Goal: Task Accomplishment & Management: Use online tool/utility

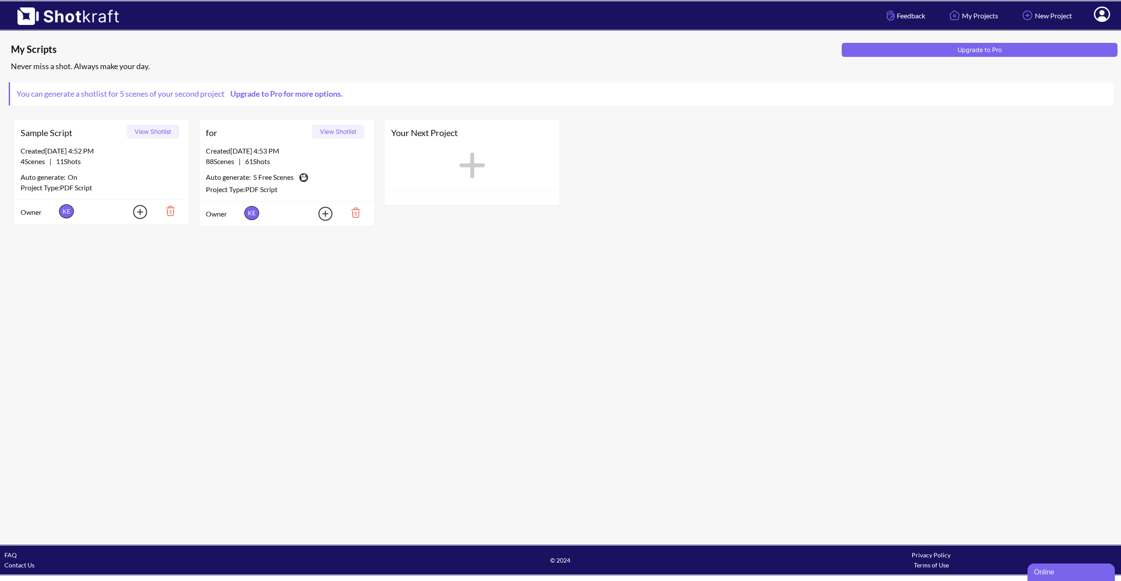
click at [345, 131] on button "View Shotlist" at bounding box center [338, 132] width 52 height 14
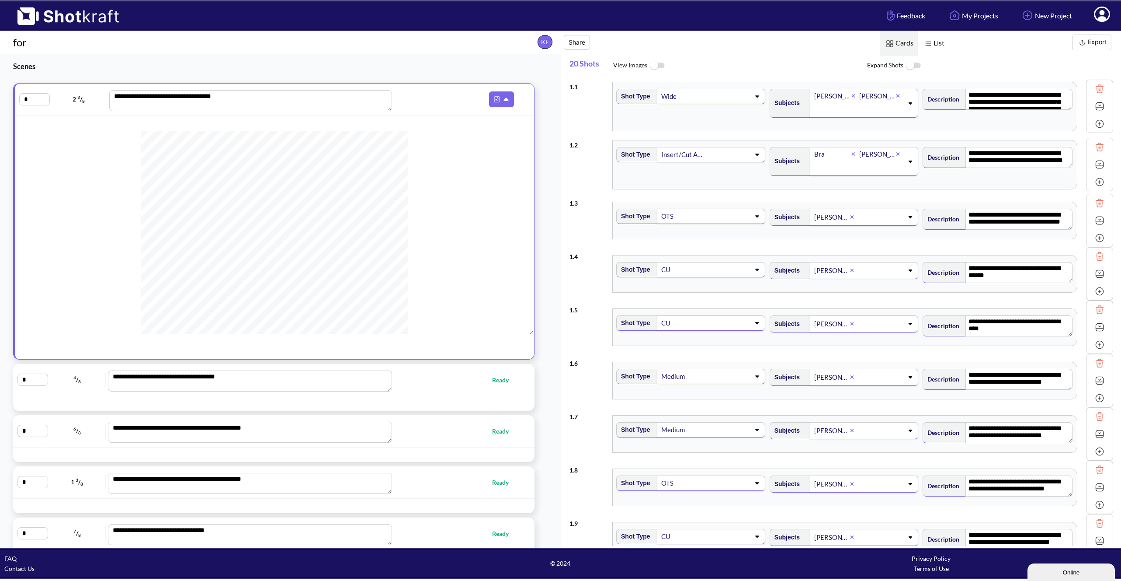
click at [1096, 108] on img at bounding box center [1099, 106] width 13 height 13
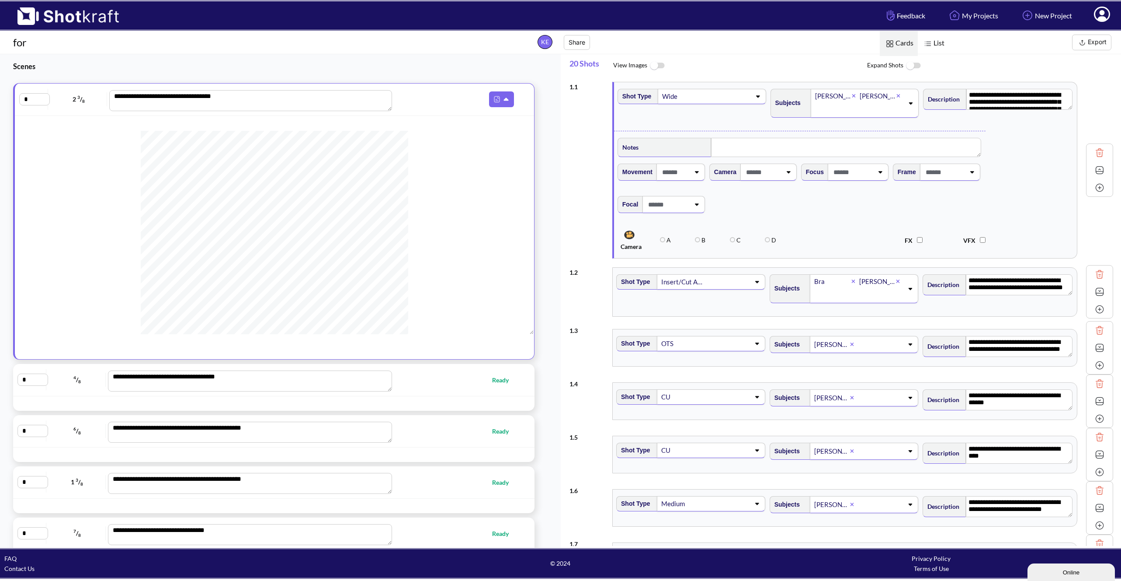
click at [1097, 295] on img at bounding box center [1099, 291] width 13 height 13
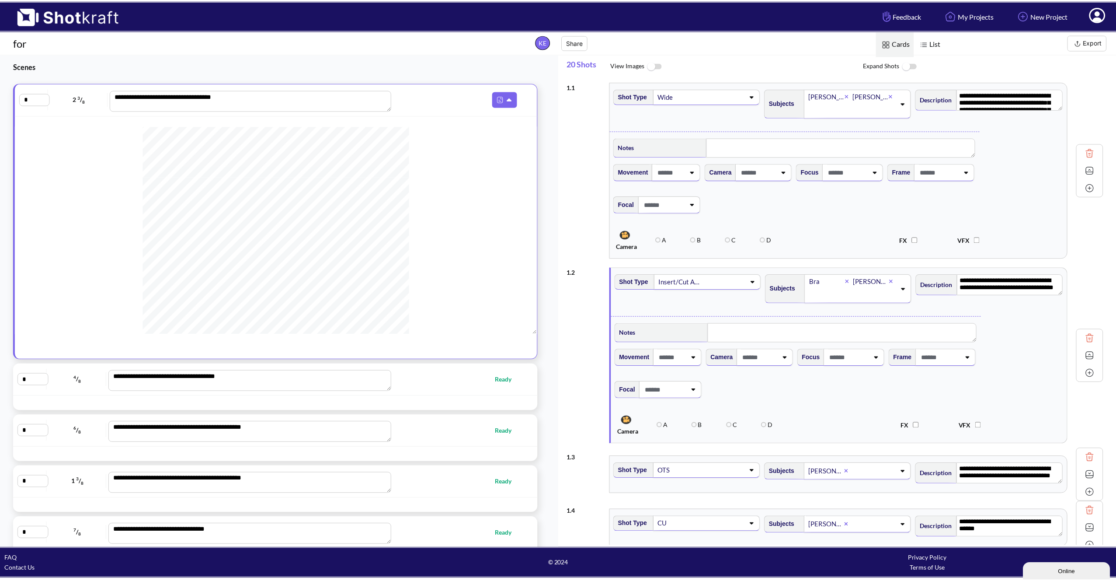
scroll to position [308, 0]
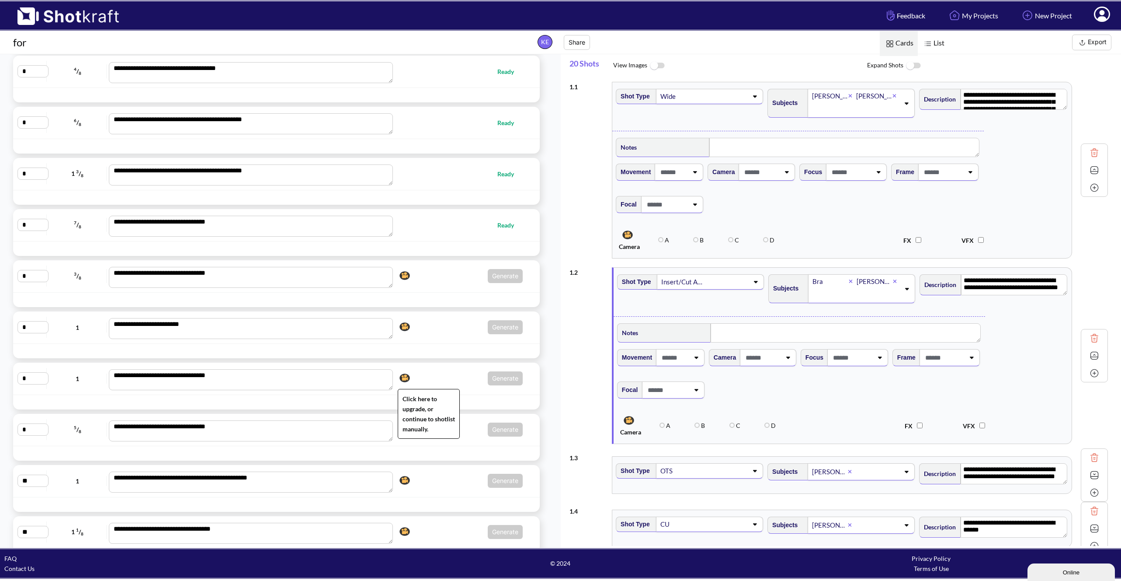
click at [406, 378] on img at bounding box center [404, 377] width 15 height 13
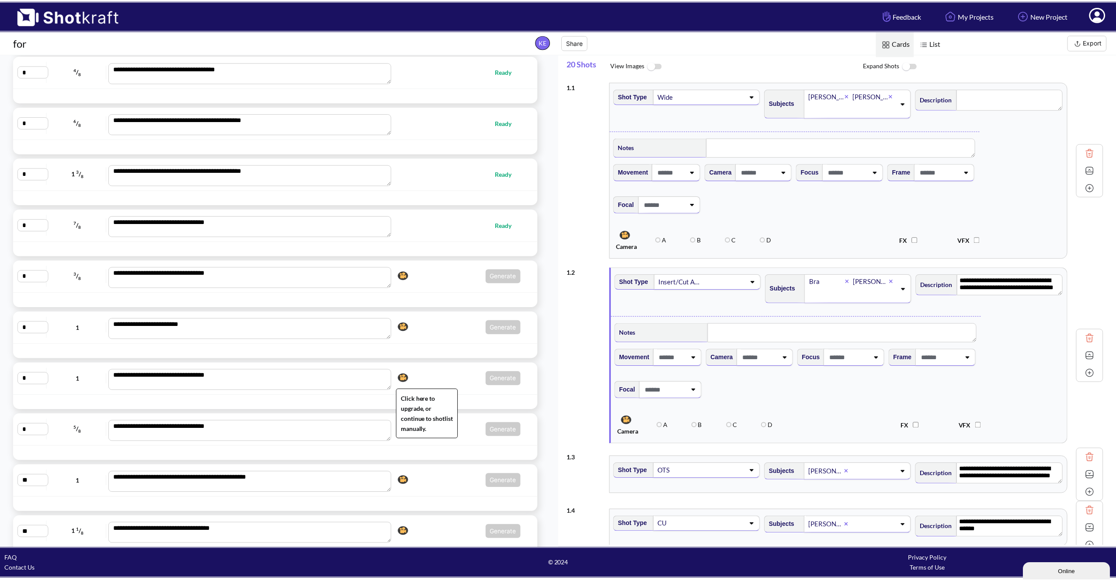
scroll to position [78, 0]
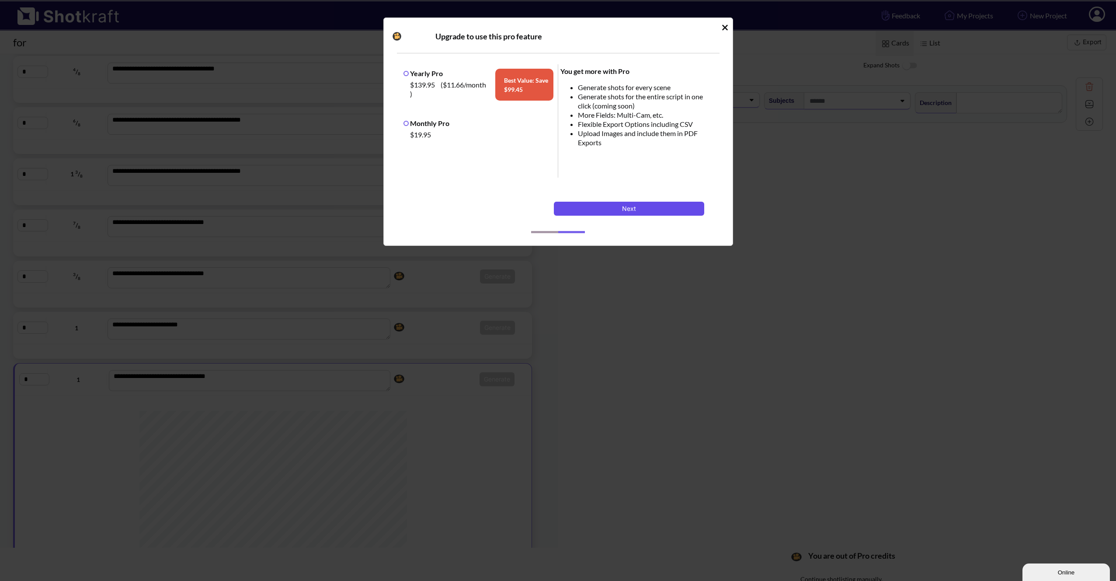
click at [603, 209] on button "Next" at bounding box center [629, 209] width 150 height 14
click at [426, 124] on label "Monthly Pro" at bounding box center [427, 123] width 46 height 8
click at [608, 210] on button "Next" at bounding box center [629, 209] width 150 height 14
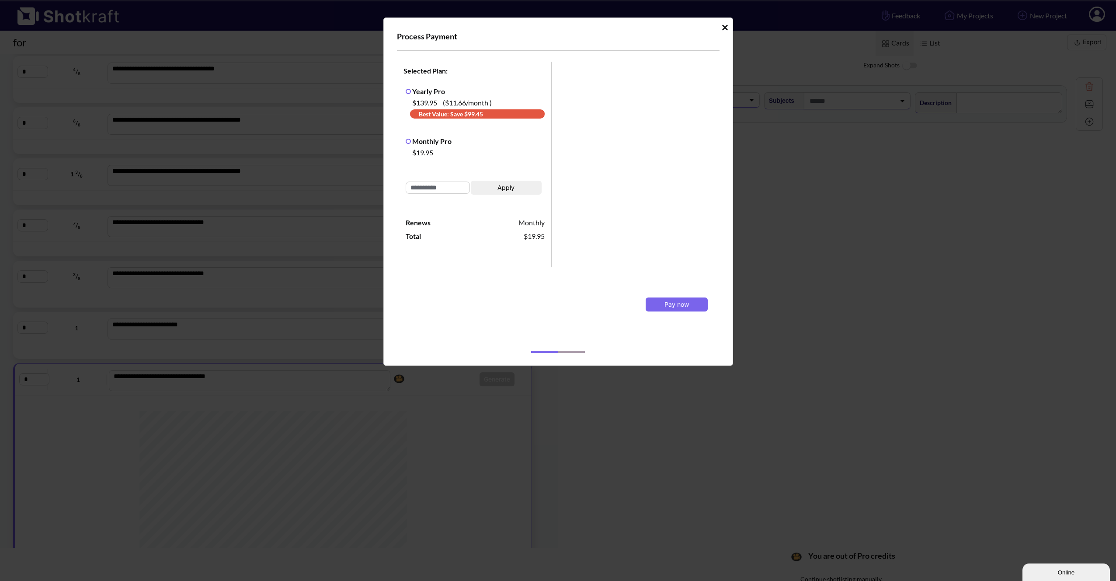
click at [724, 24] on icon "Idle Modal" at bounding box center [725, 27] width 7 height 9
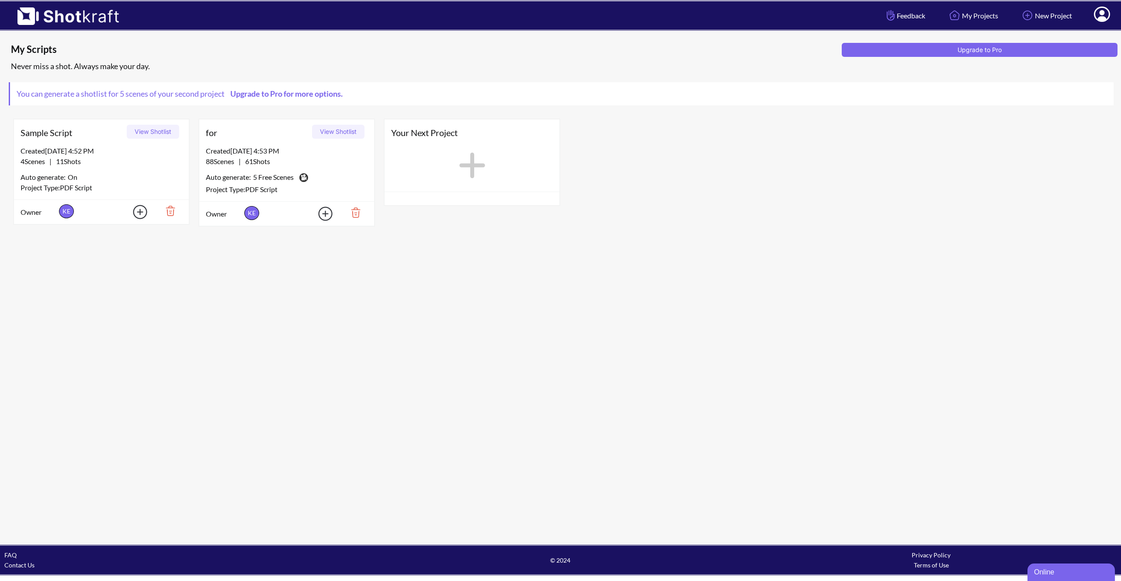
click at [352, 211] on img at bounding box center [352, 212] width 30 height 15
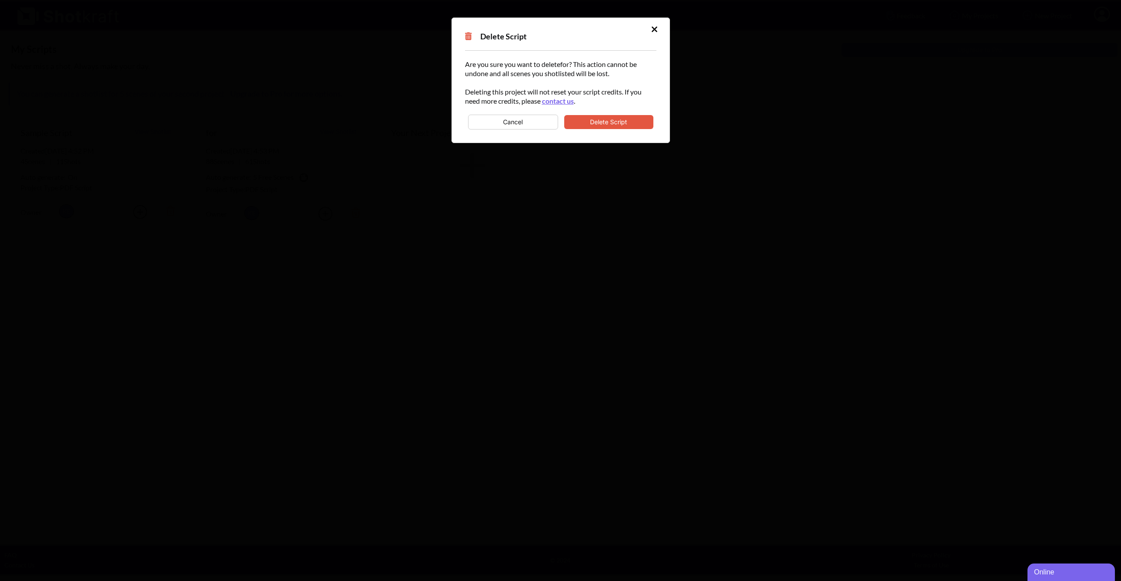
click at [613, 122] on button "Delete Script" at bounding box center [608, 122] width 89 height 14
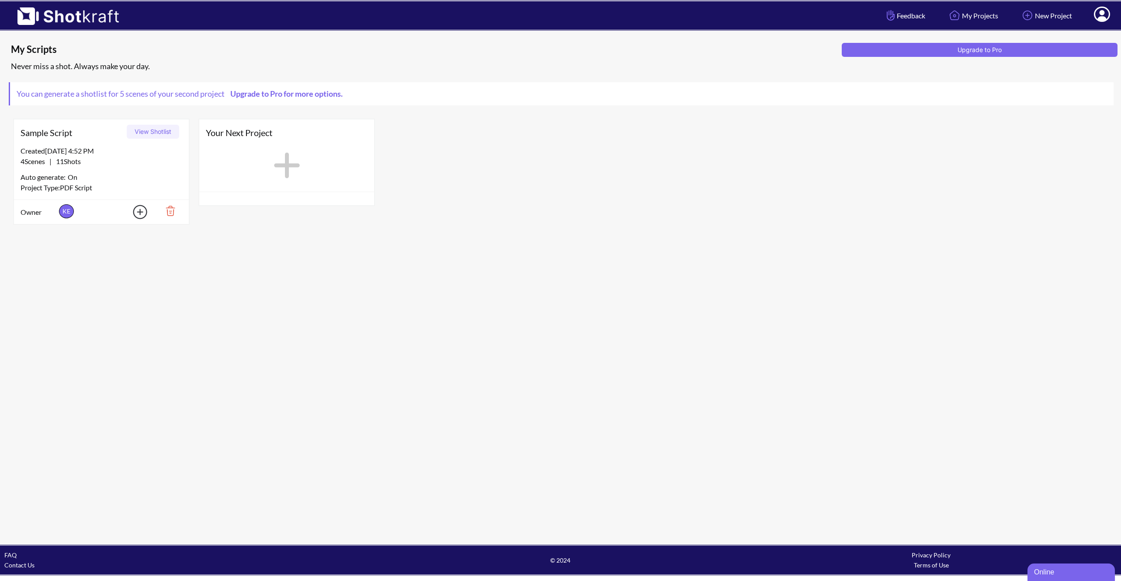
click at [1106, 13] on icon at bounding box center [1102, 14] width 16 height 15
click at [1065, 50] on link "Log Out" at bounding box center [1078, 46] width 73 height 14
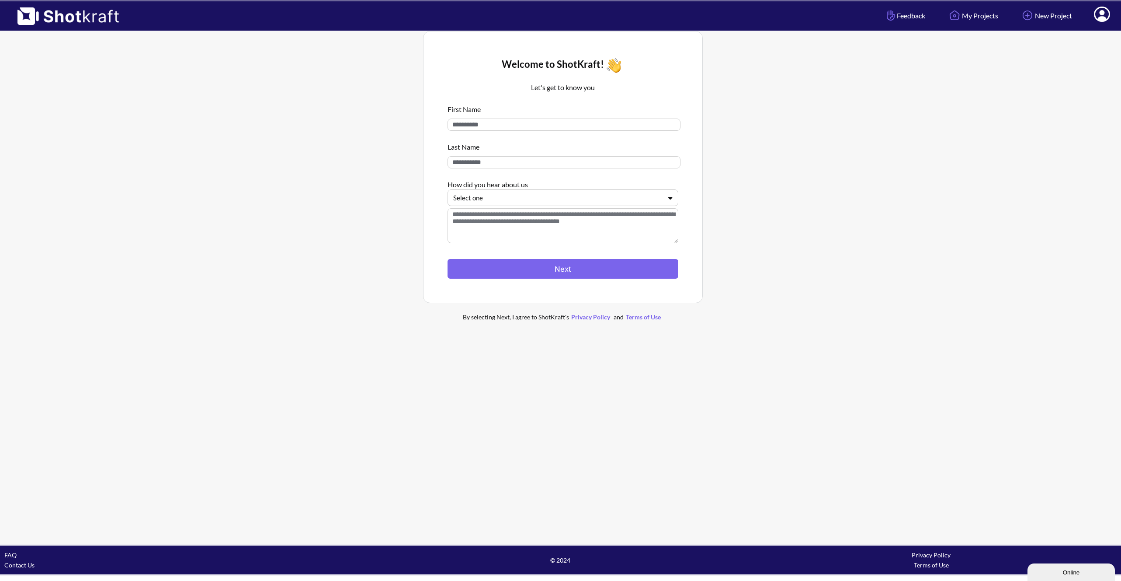
click at [507, 125] on input at bounding box center [564, 124] width 233 height 12
type input "*********"
click at [489, 202] on div at bounding box center [557, 198] width 209 height 10
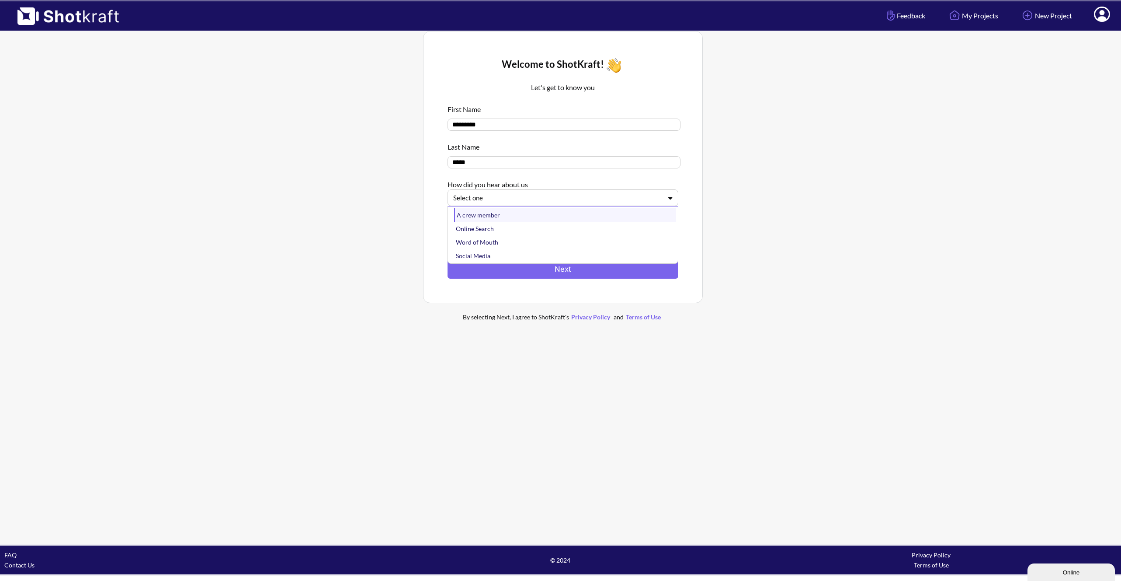
click at [488, 216] on div "A crew member" at bounding box center [565, 215] width 222 height 14
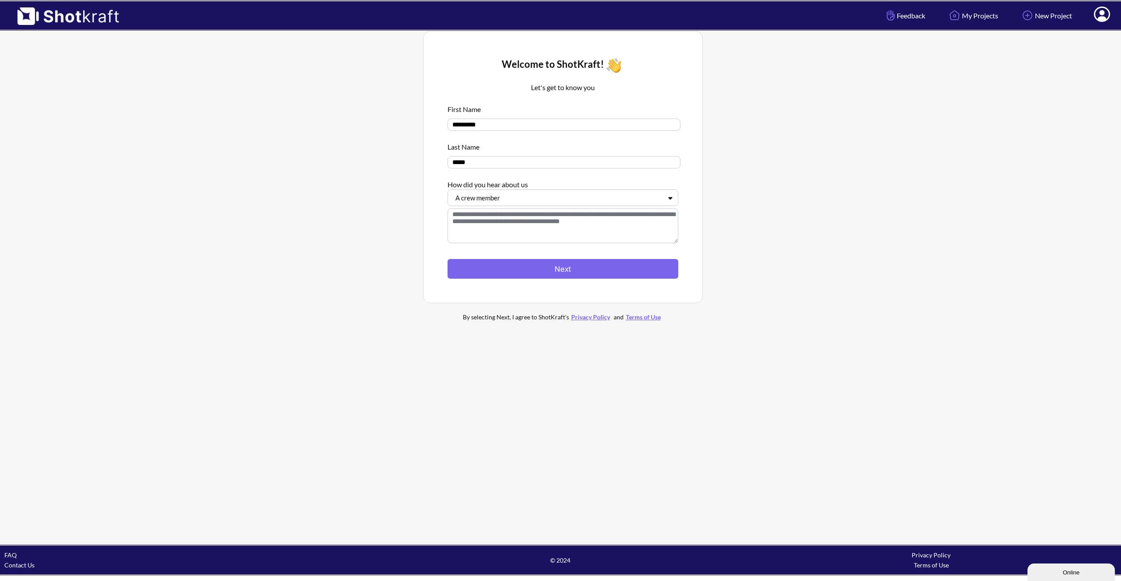
click at [487, 163] on input "*****" at bounding box center [564, 162] width 233 height 12
type input "******"
click at [491, 195] on div at bounding box center [557, 198] width 209 height 10
click at [414, 232] on div at bounding box center [216, 181] width 410 height 304
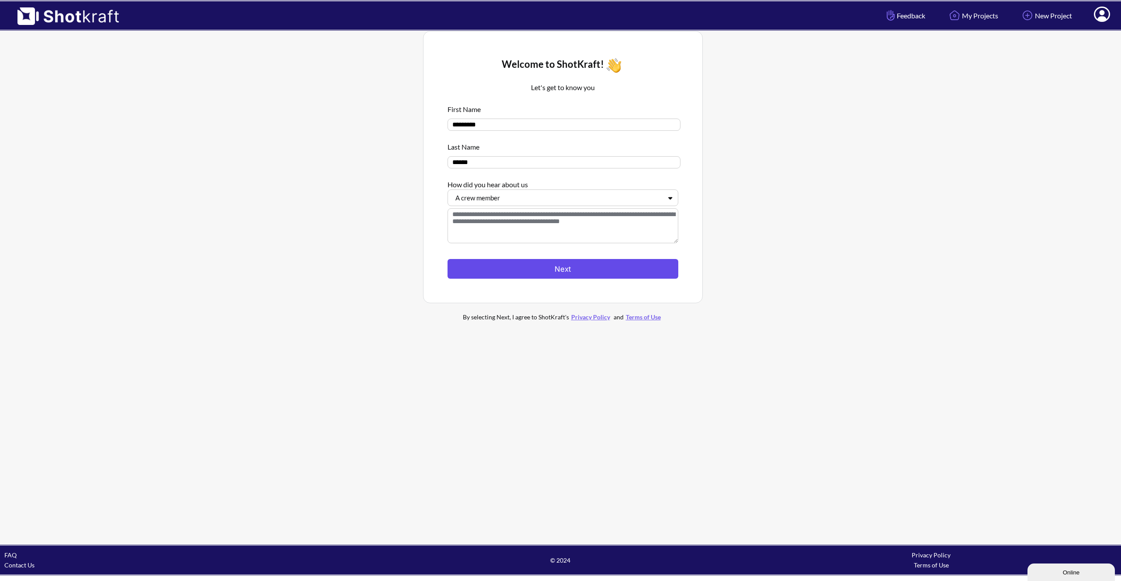
click at [501, 264] on button "Next" at bounding box center [563, 269] width 231 height 20
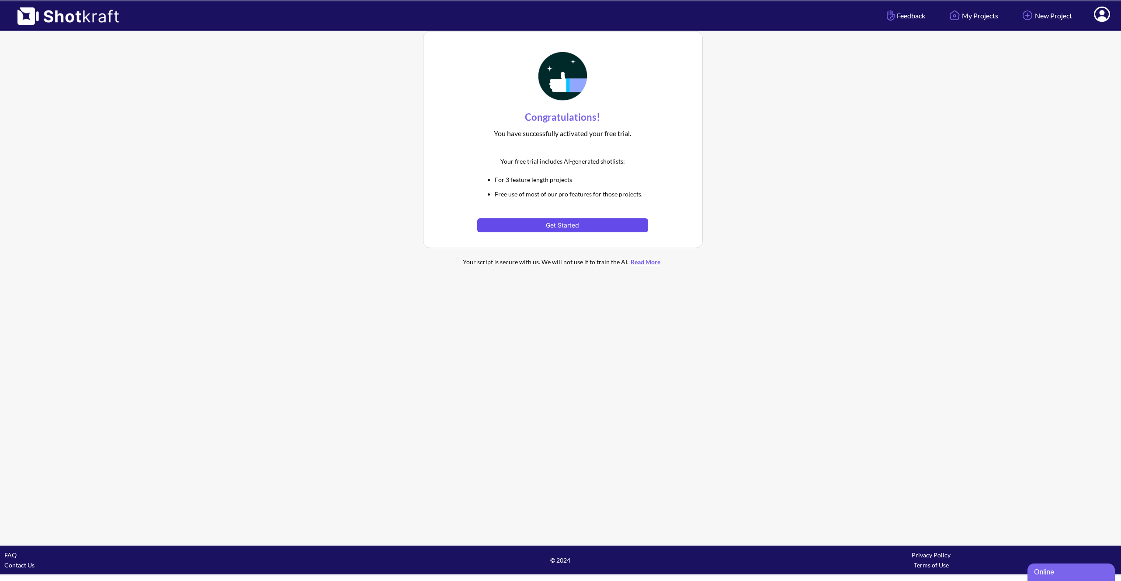
click at [566, 227] on button "Get Started" at bounding box center [562, 225] width 171 height 14
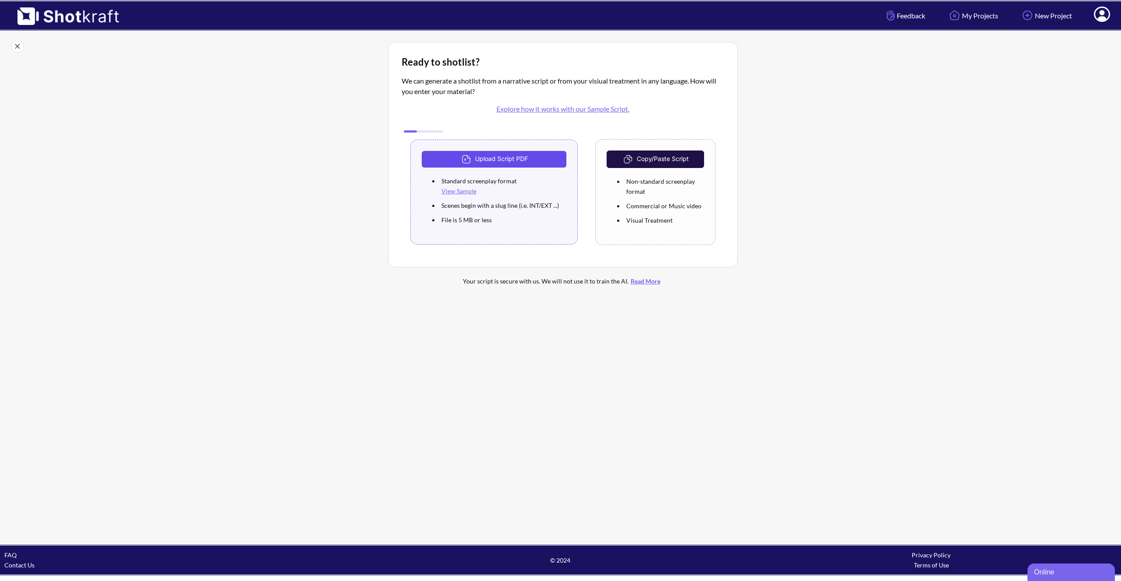
click at [529, 163] on button "Upload Script PDF" at bounding box center [494, 159] width 145 height 17
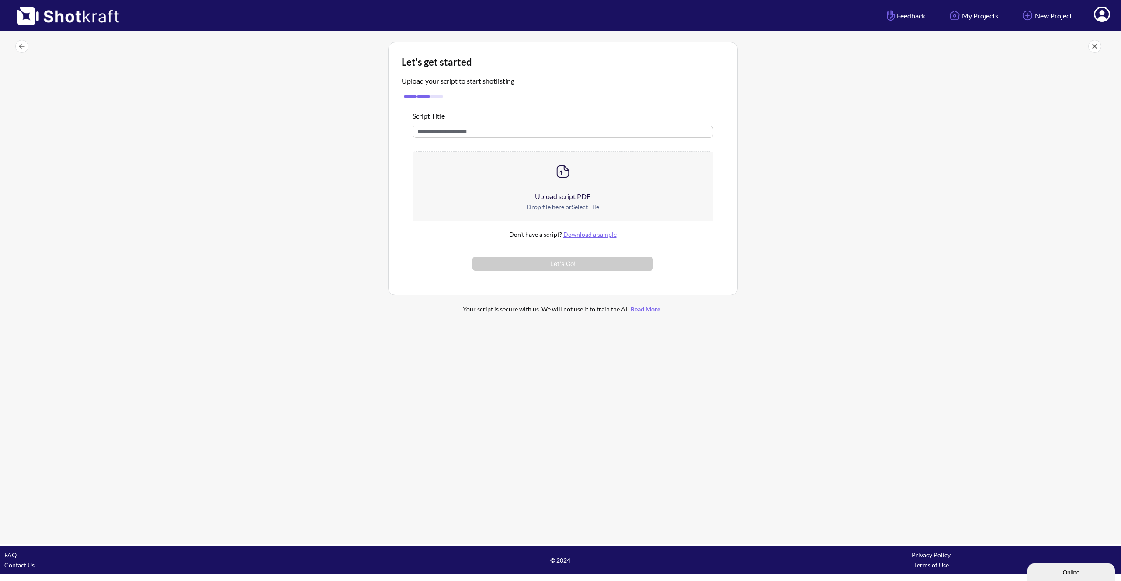
click at [579, 203] on div "Drop file here or Select File" at bounding box center [563, 211] width 300 height 19
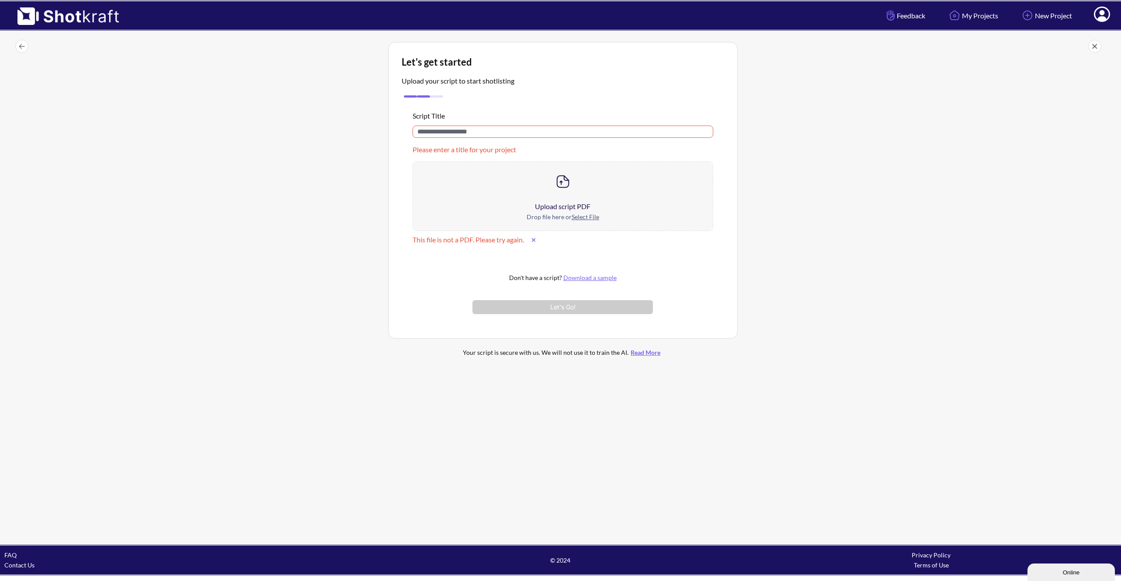
click at [559, 195] on div at bounding box center [563, 181] width 300 height 39
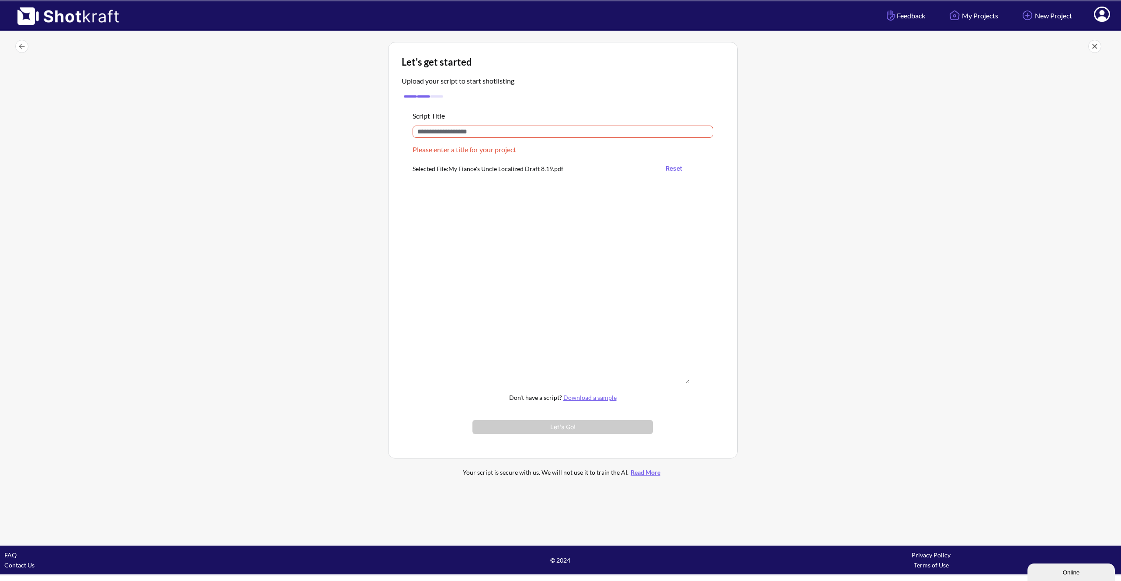
click at [478, 134] on input "text" at bounding box center [563, 131] width 301 height 12
type input "*"
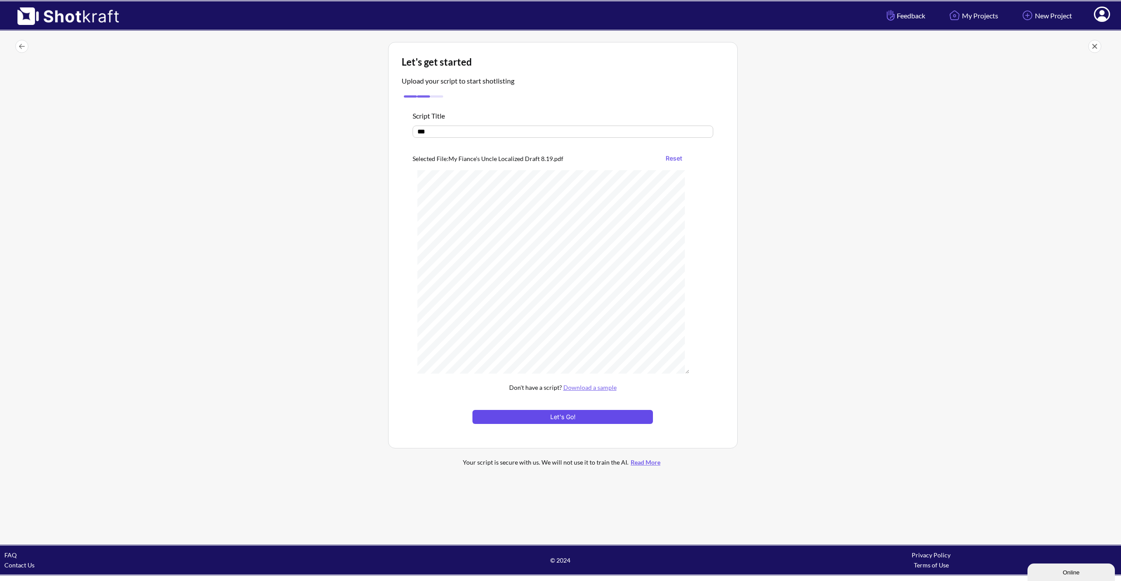
type input "***"
click at [551, 414] on button "Let's Go!" at bounding box center [563, 417] width 180 height 14
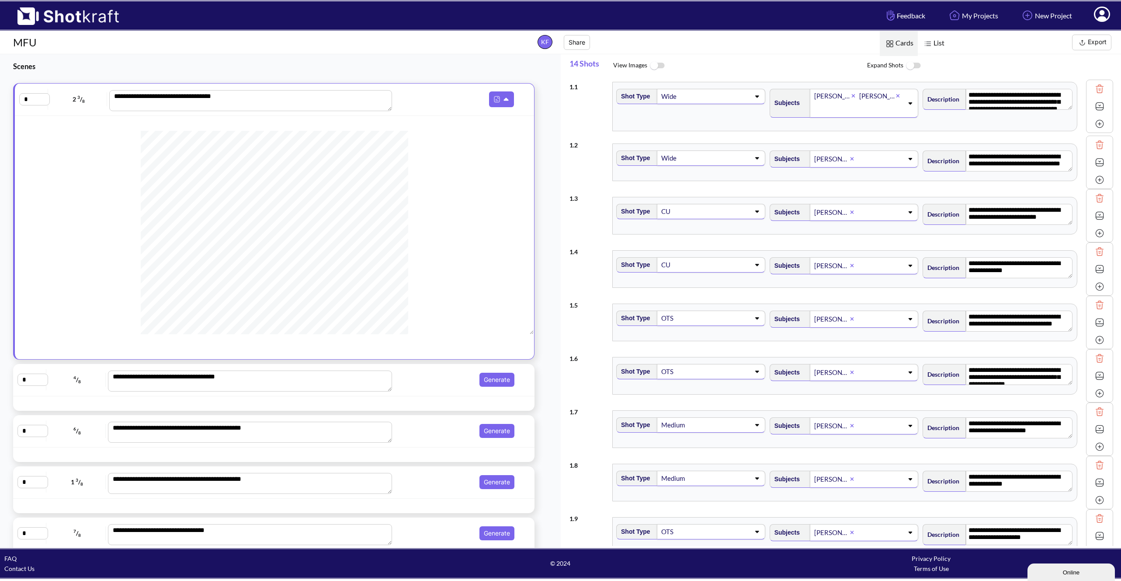
click at [1097, 107] on img at bounding box center [1099, 106] width 13 height 13
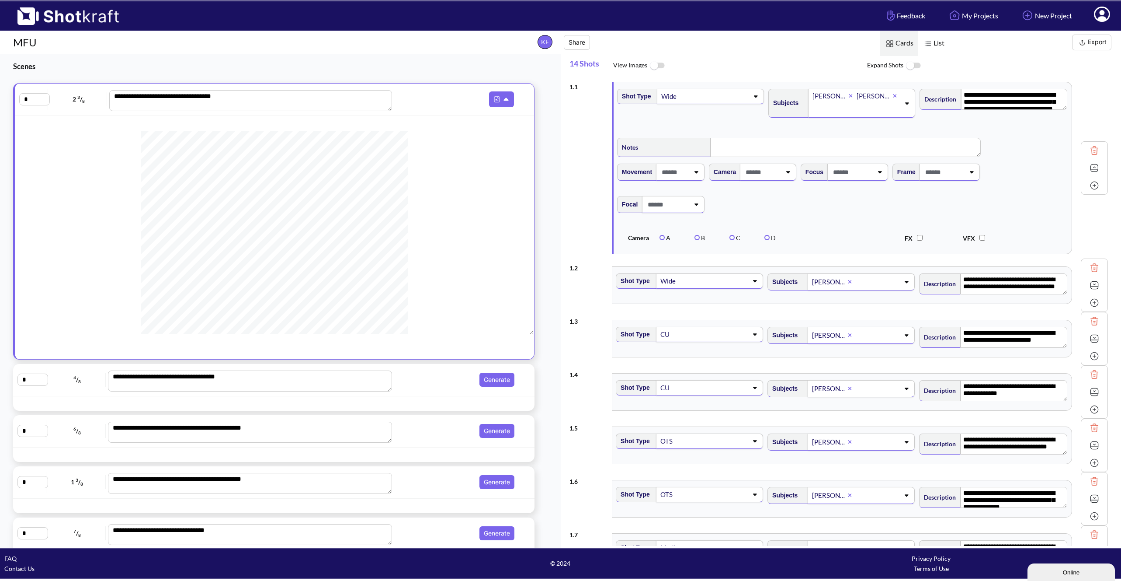
click at [666, 64] on img at bounding box center [657, 65] width 20 height 19
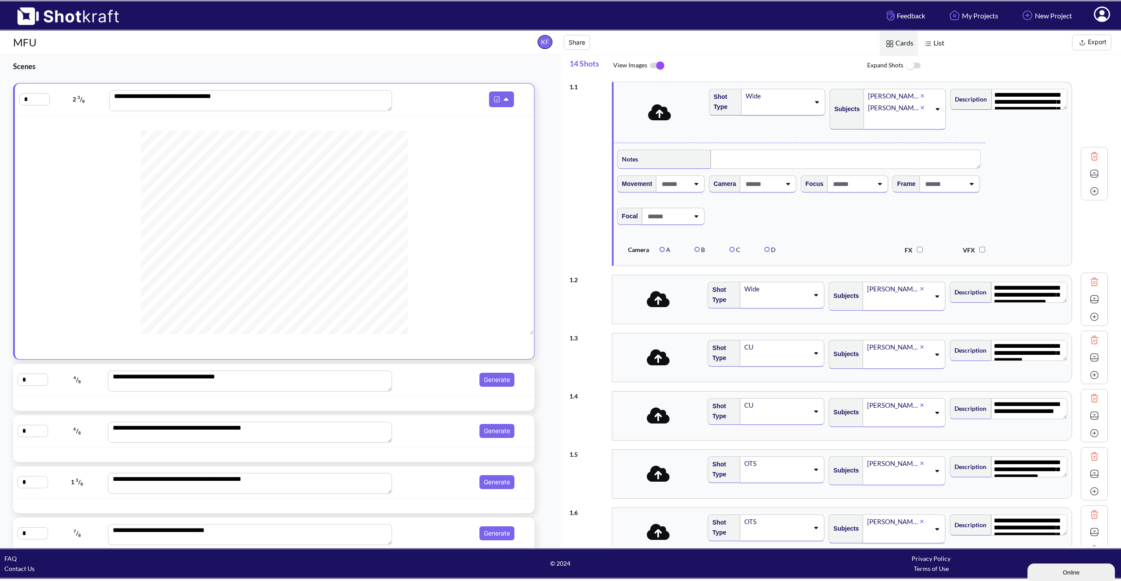
click at [660, 64] on img at bounding box center [657, 65] width 20 height 18
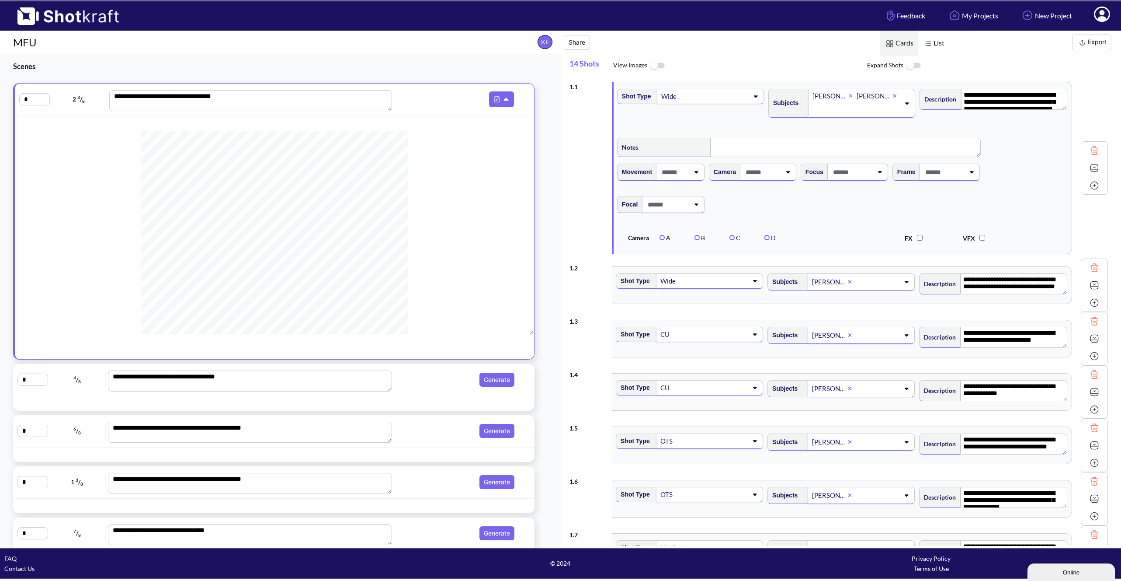
click at [912, 65] on img at bounding box center [914, 65] width 20 height 19
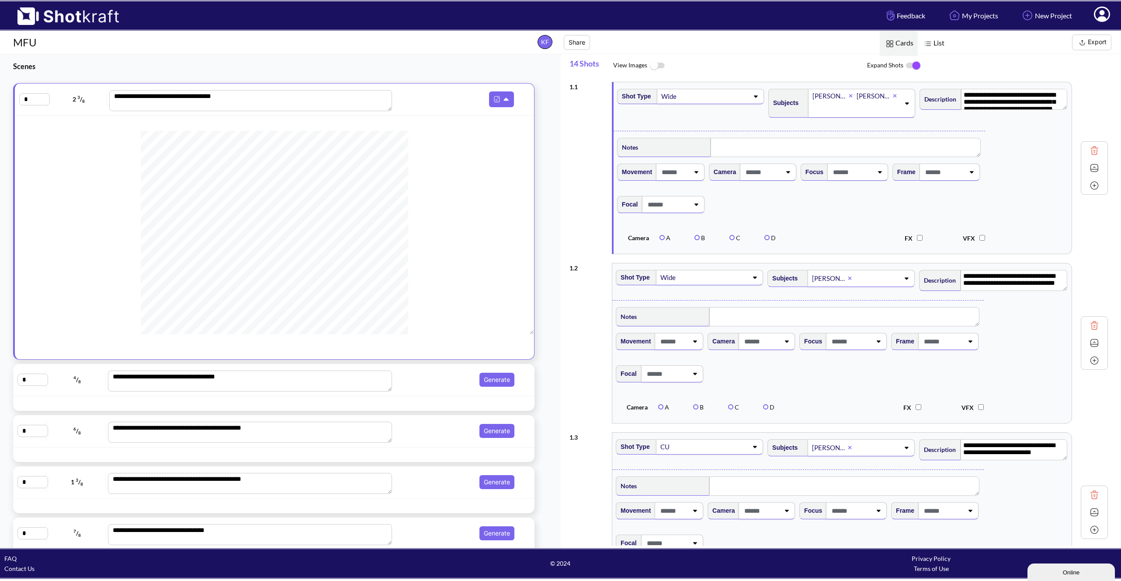
click at [912, 65] on img at bounding box center [914, 65] width 20 height 18
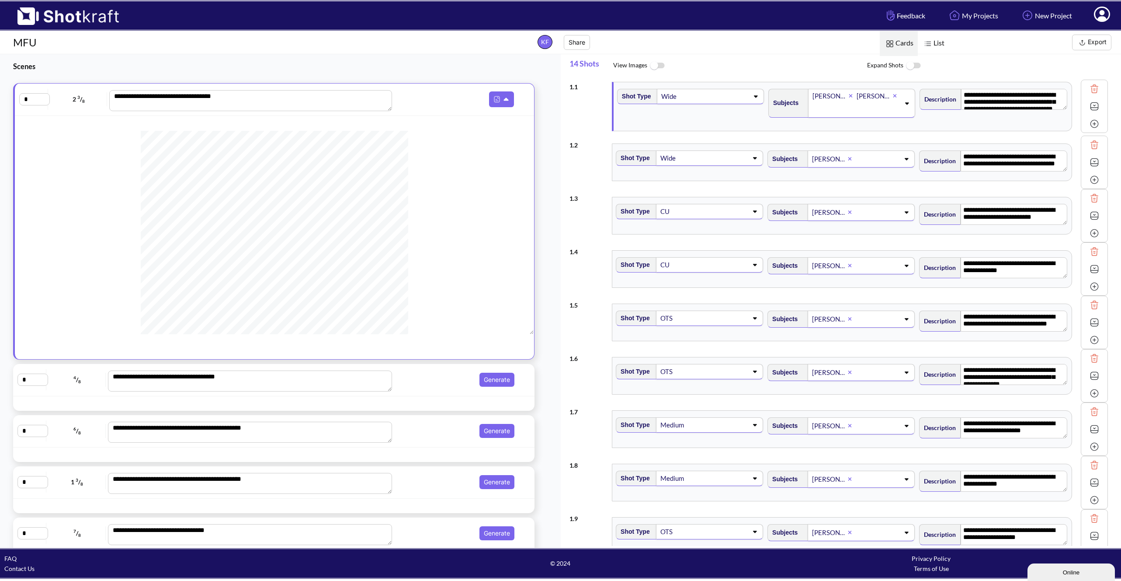
click at [912, 65] on img at bounding box center [914, 65] width 20 height 19
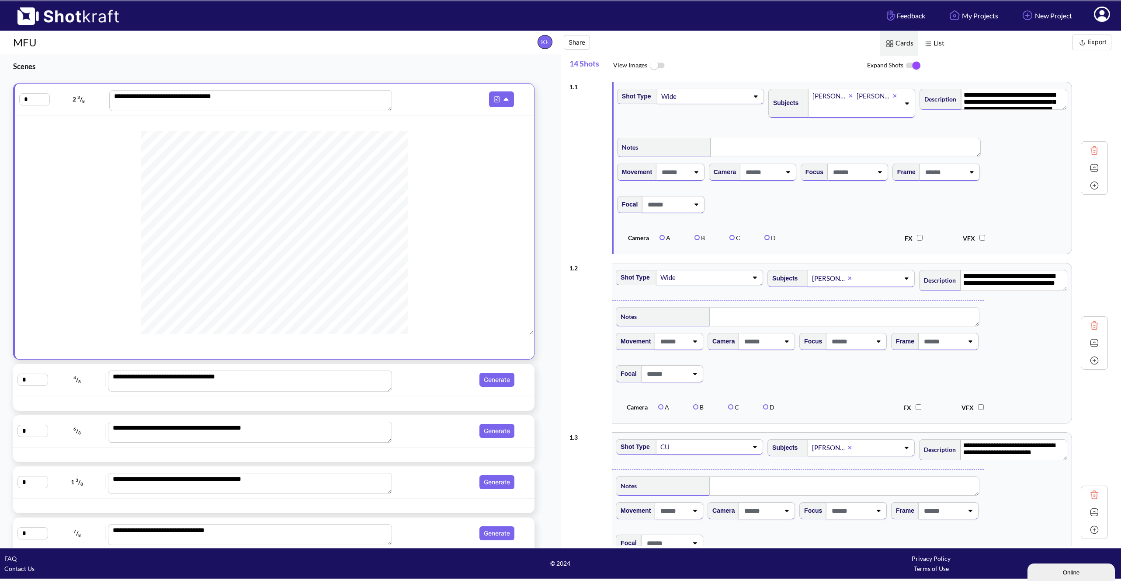
click at [912, 65] on img at bounding box center [914, 65] width 20 height 18
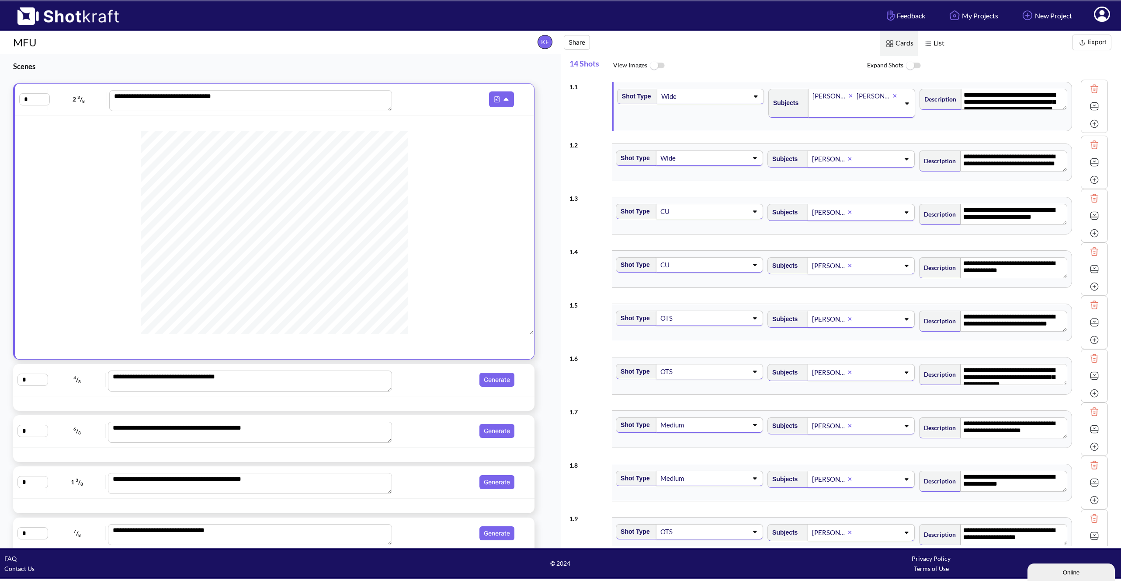
click at [934, 44] on span "List" at bounding box center [933, 43] width 31 height 25
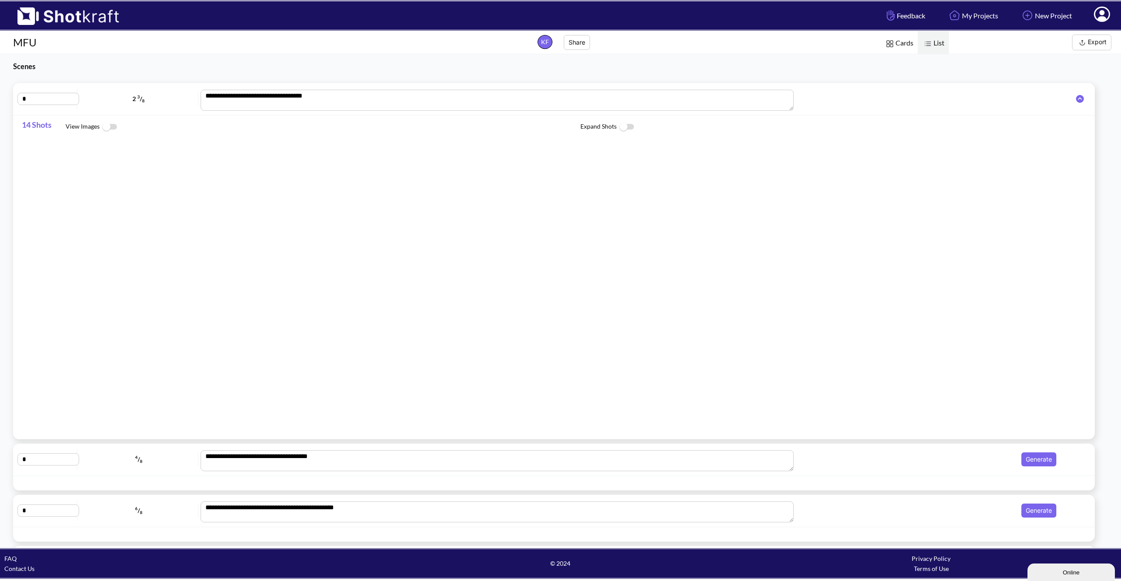
click at [901, 45] on span "Cards" at bounding box center [899, 43] width 38 height 25
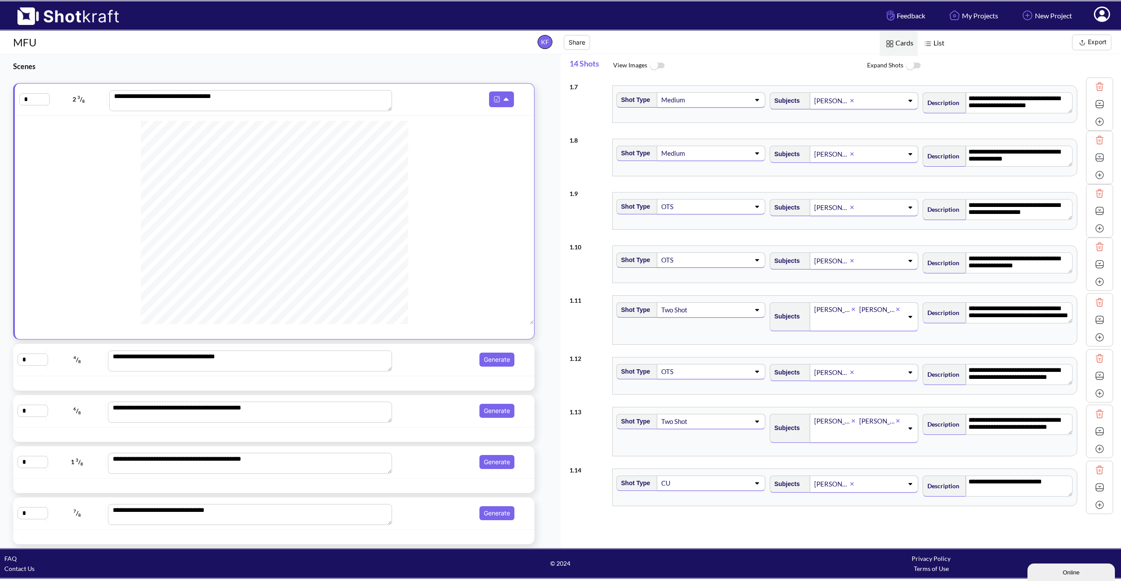
scroll to position [328, 0]
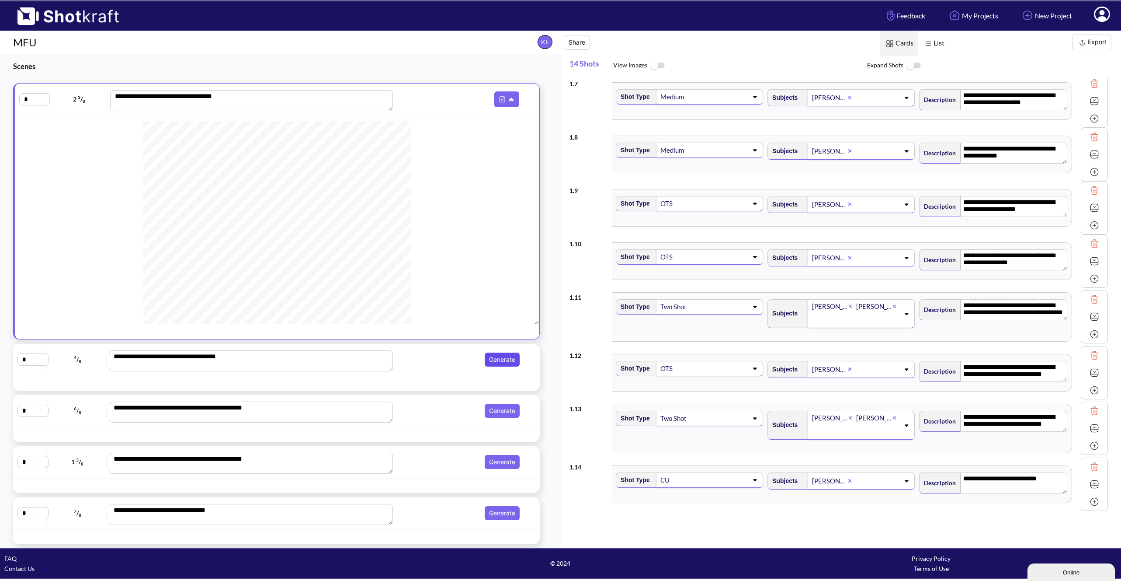
click at [492, 366] on button "Generate" at bounding box center [502, 359] width 35 height 14
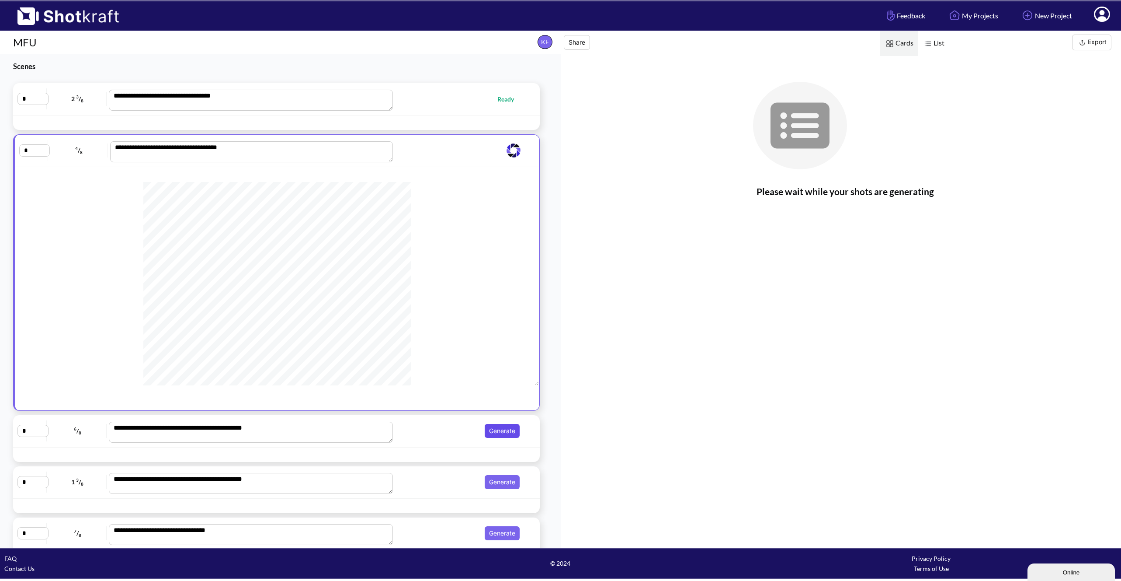
click at [501, 427] on button "Generate" at bounding box center [502, 431] width 35 height 14
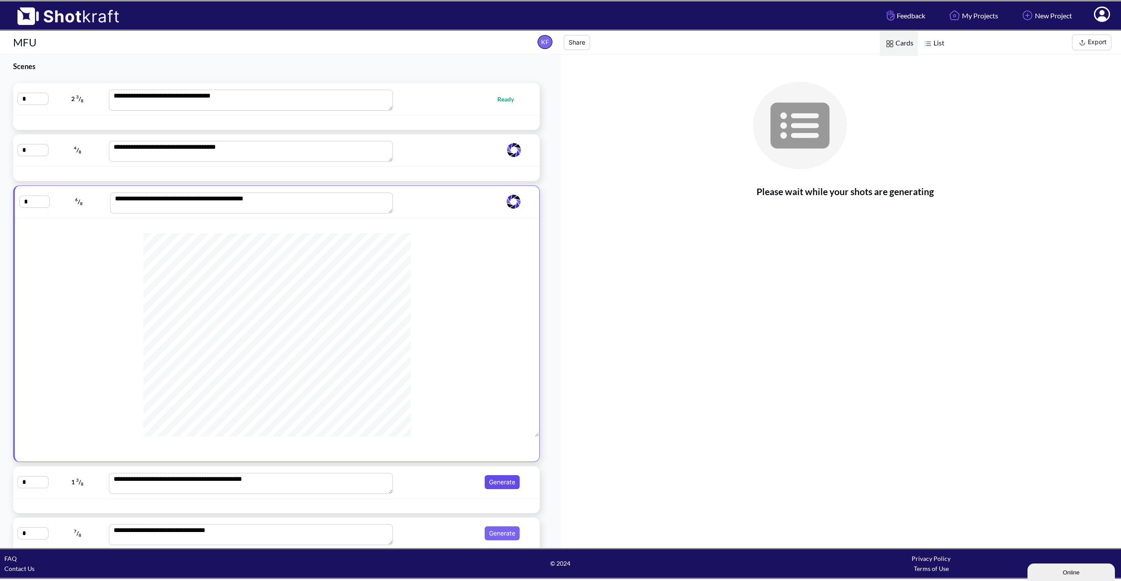
click at [497, 483] on button "Generate" at bounding box center [502, 482] width 35 height 14
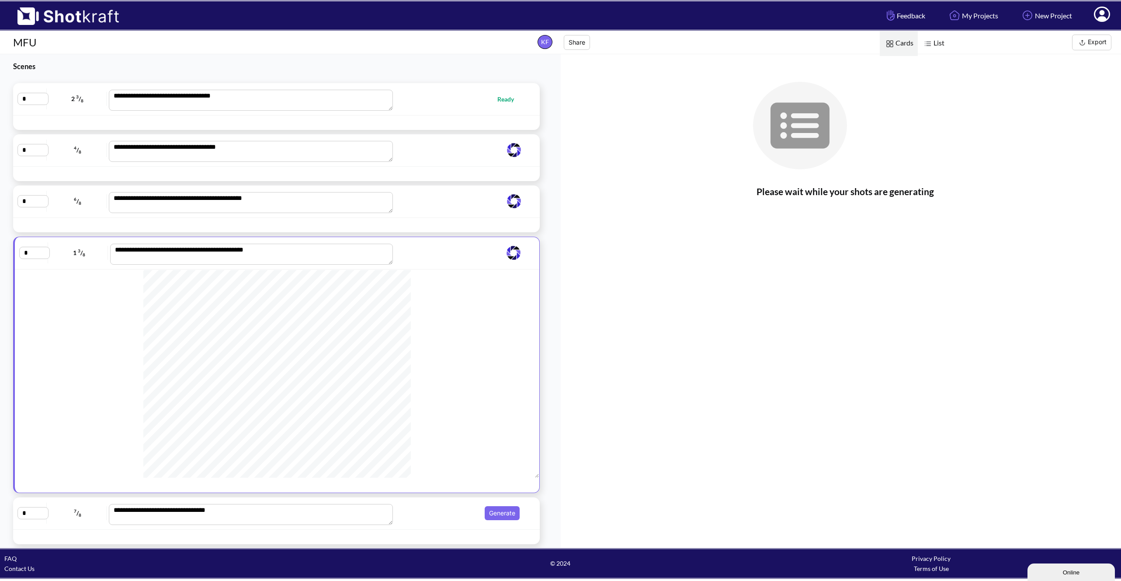
scroll to position [83, 0]
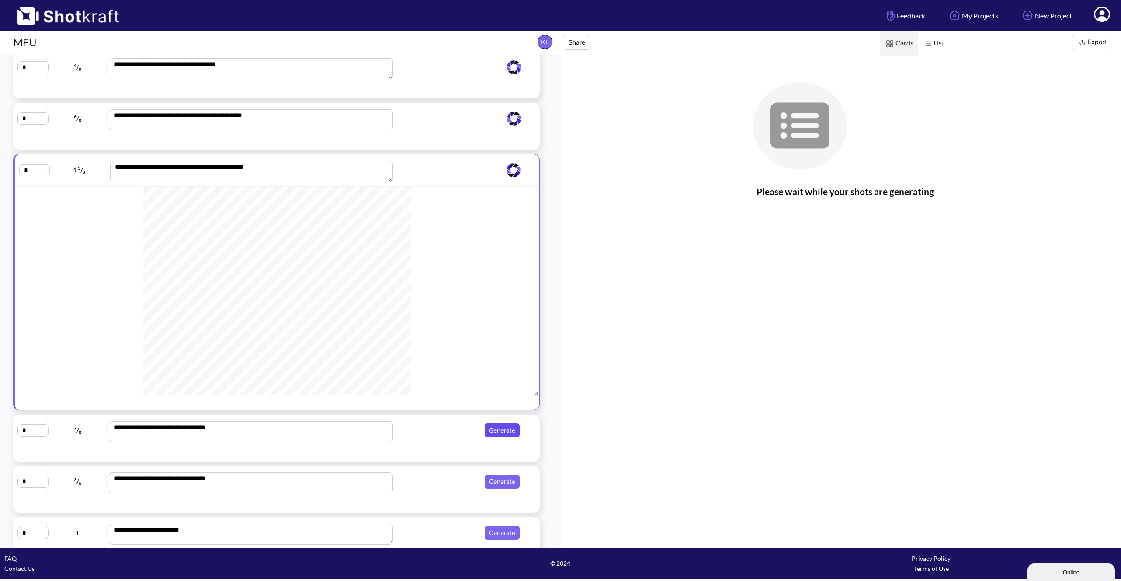
click at [499, 437] on button "Generate" at bounding box center [502, 430] width 35 height 14
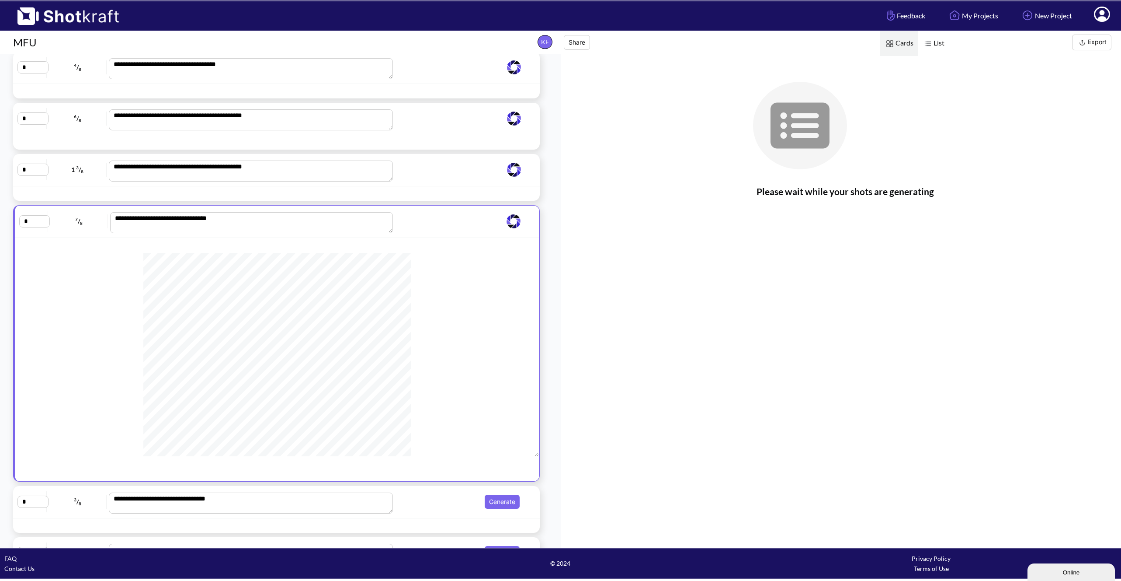
scroll to position [76, 0]
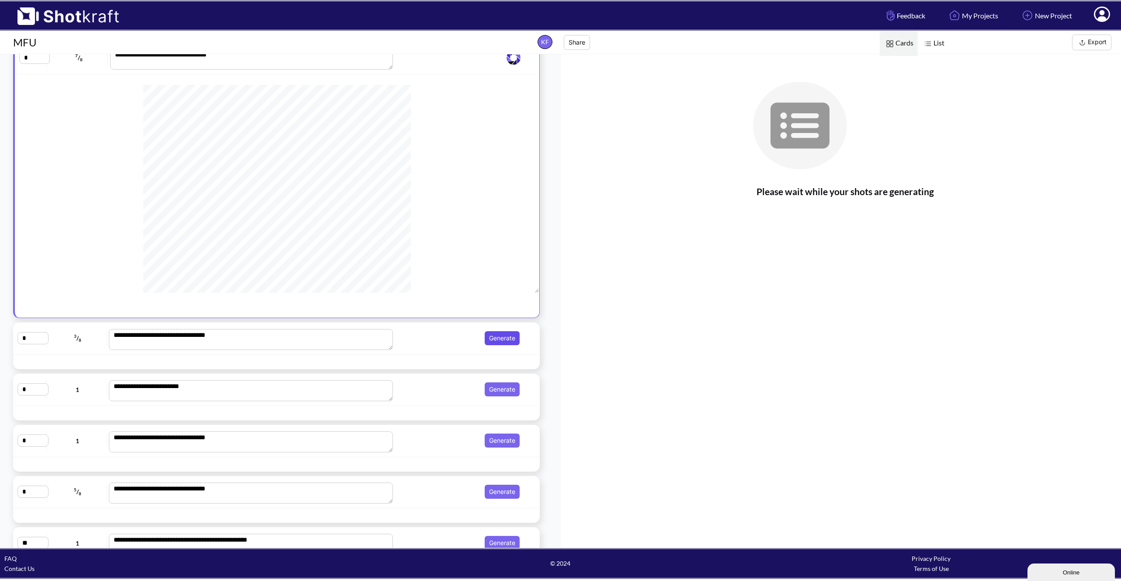
click at [494, 337] on button "Generate" at bounding box center [502, 338] width 35 height 14
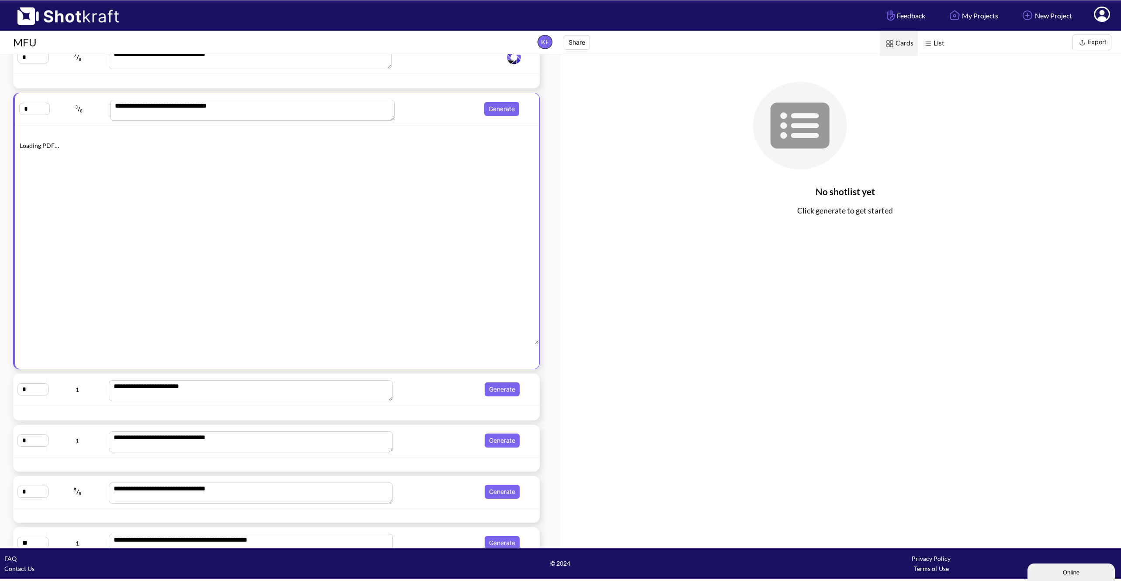
scroll to position [245, 0]
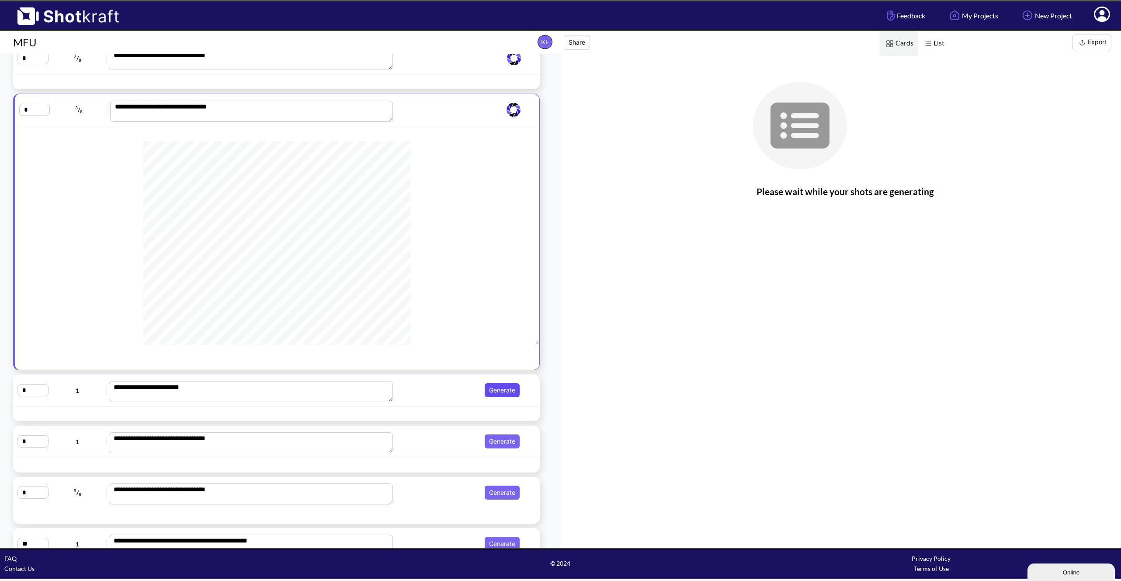
click at [499, 392] on button "Generate" at bounding box center [502, 390] width 35 height 14
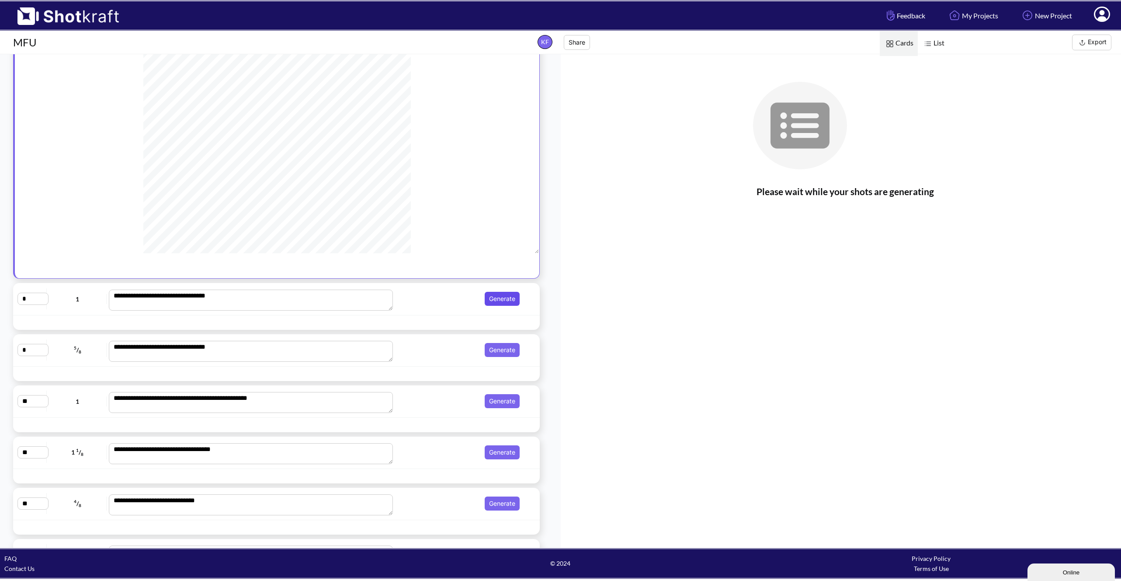
click at [497, 300] on button "Generate" at bounding box center [502, 299] width 35 height 14
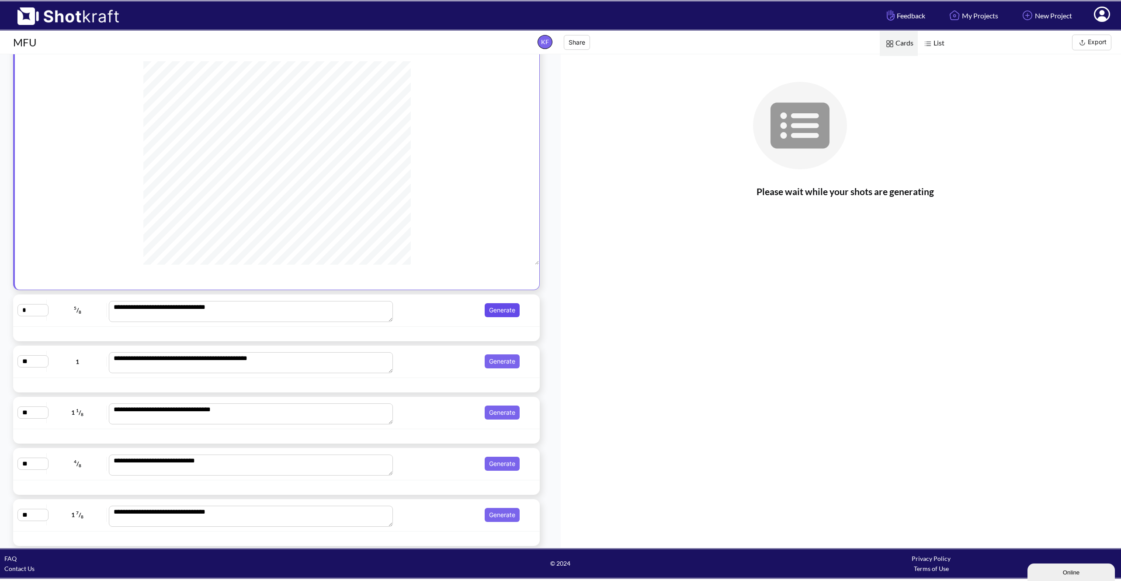
click at [487, 308] on button "Generate" at bounding box center [502, 310] width 35 height 14
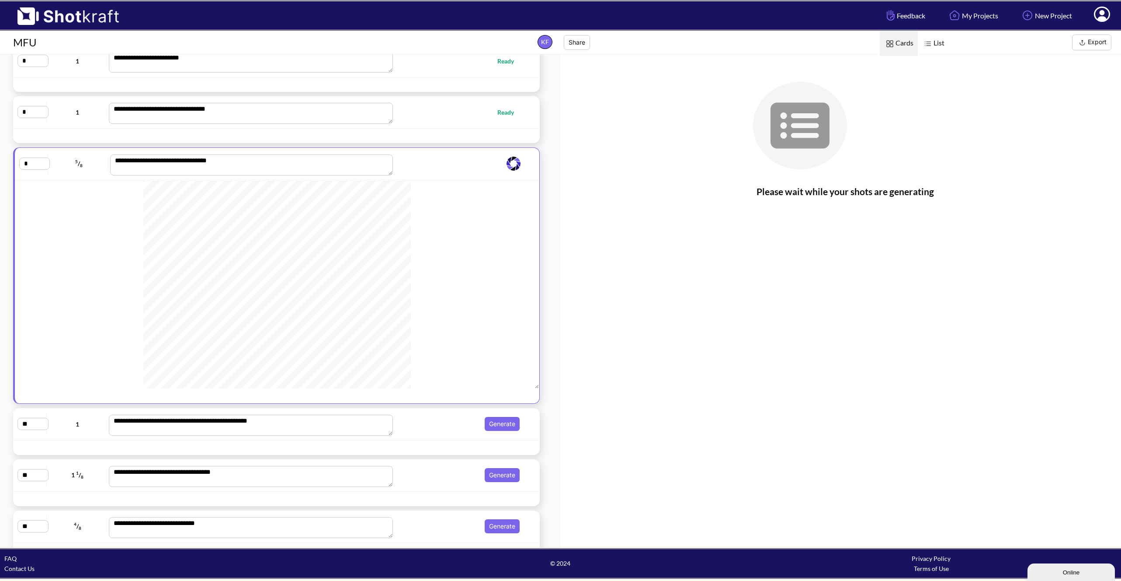
scroll to position [371, 0]
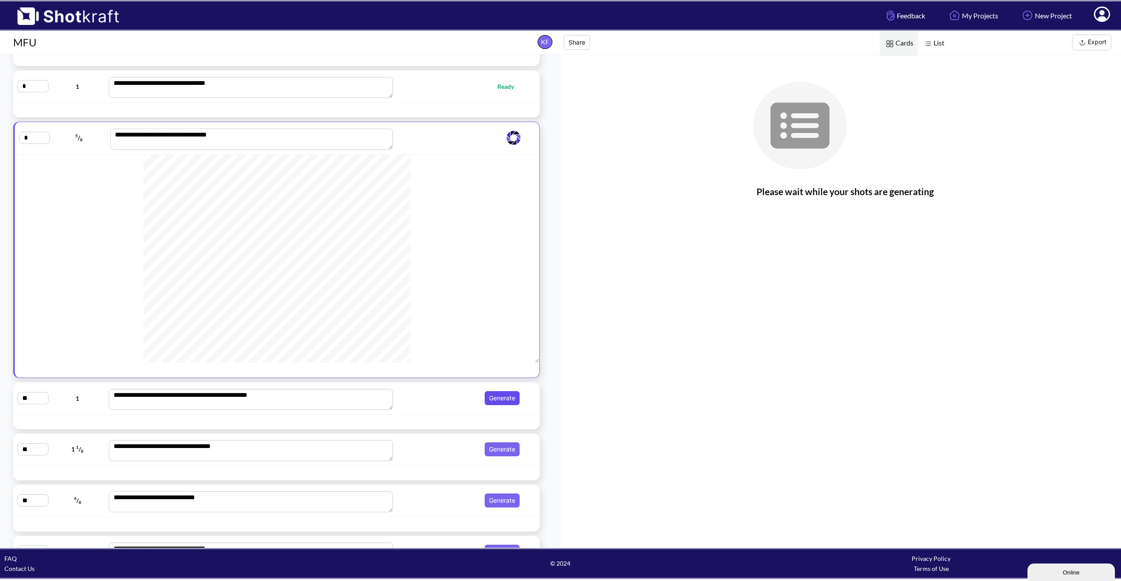
click at [494, 405] on button "Generate" at bounding box center [502, 398] width 35 height 14
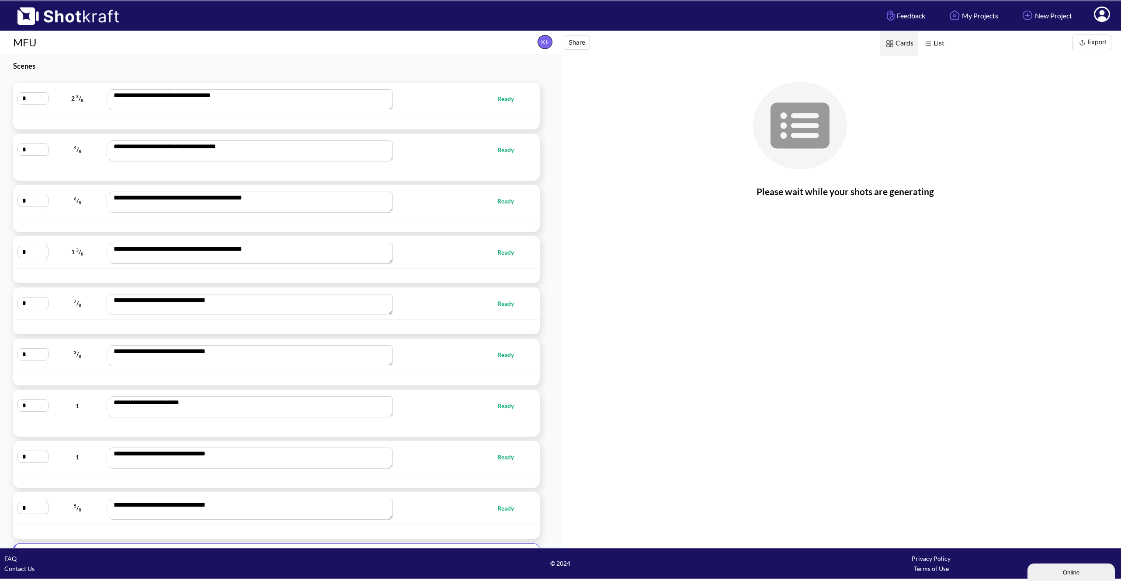
scroll to position [0, 0]
click at [399, 170] on div at bounding box center [224, 174] width 418 height 10
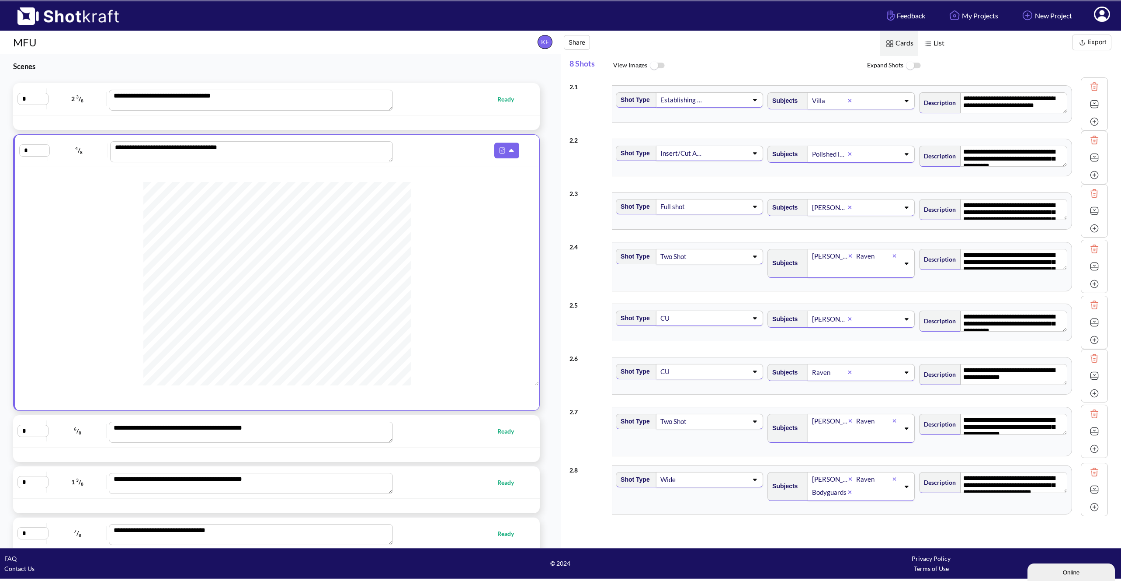
click at [453, 115] on div "**********" at bounding box center [276, 99] width 527 height 32
type textarea "**********"
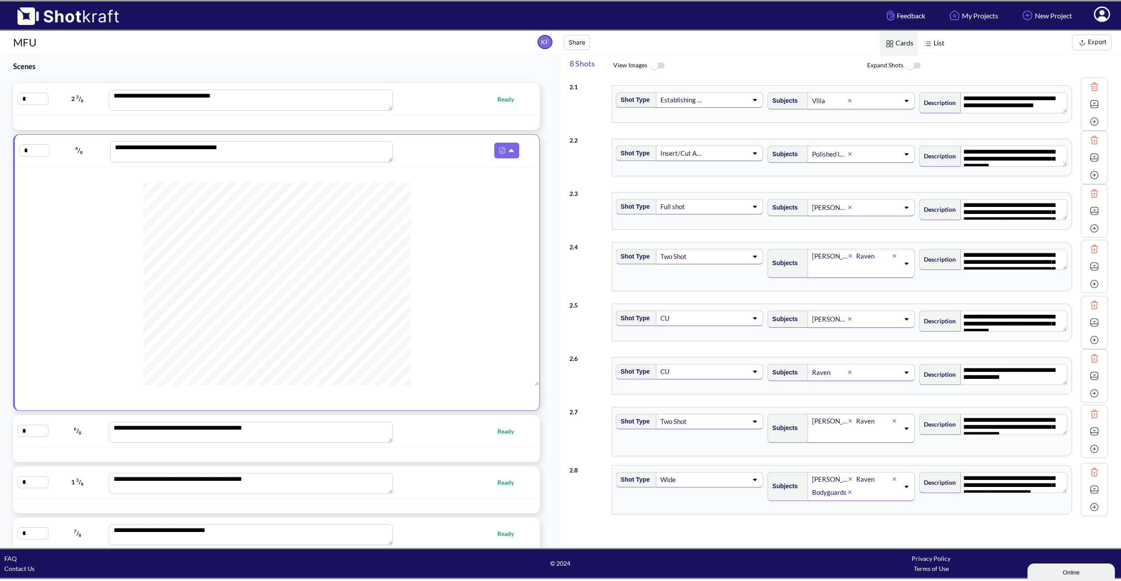
type textarea "**********"
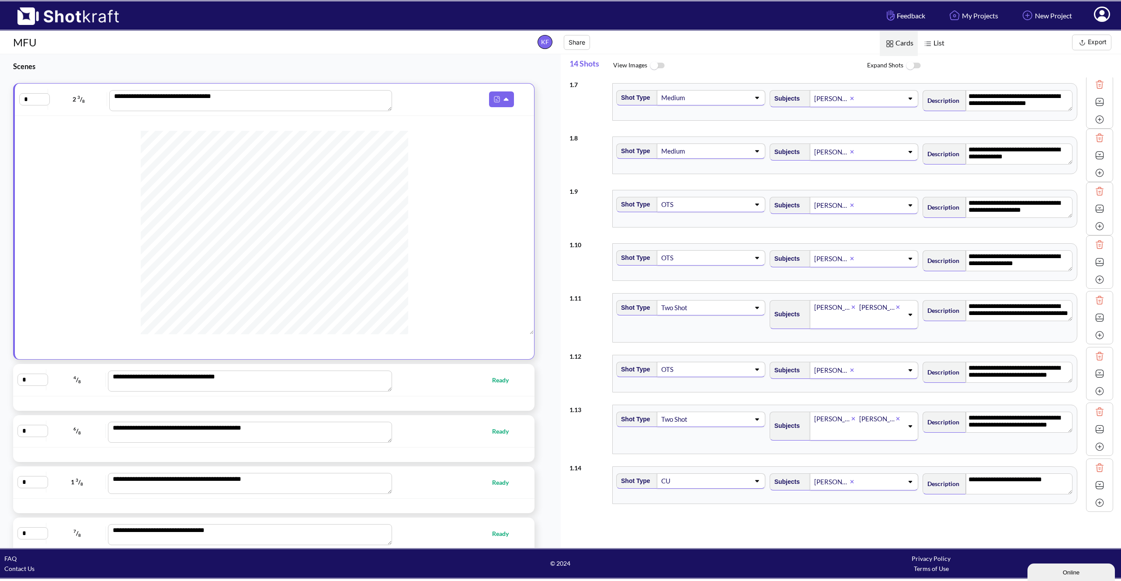
scroll to position [328, 0]
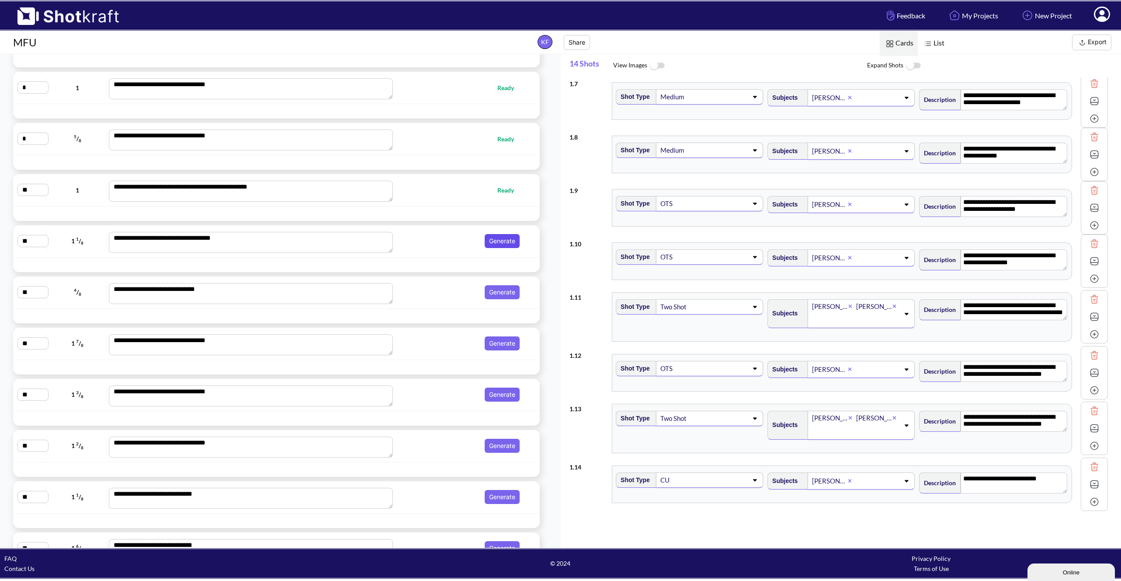
click at [507, 238] on button "Generate" at bounding box center [502, 241] width 35 height 14
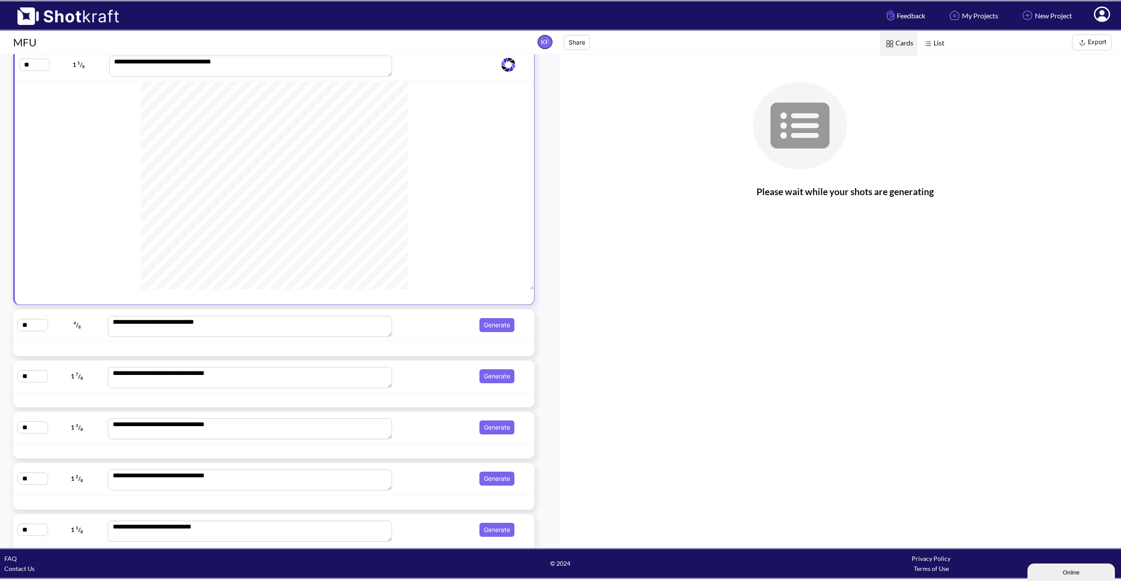
scroll to position [548, 0]
click at [1089, 45] on button "Export" at bounding box center [1091, 43] width 39 height 16
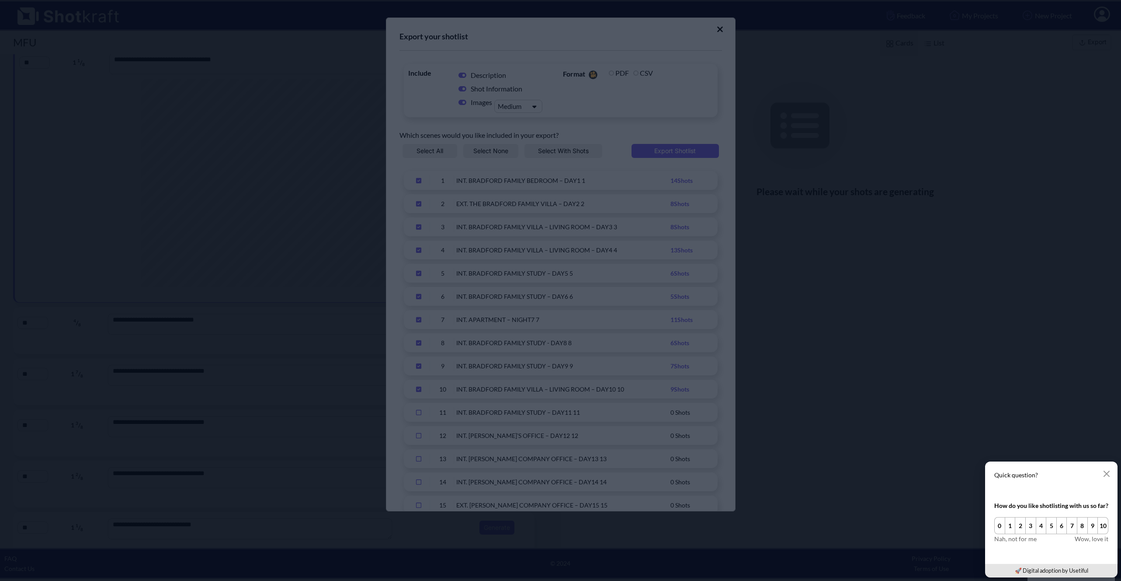
click at [982, 458] on div "Quick question? How do you like shotlisting with us so far? 0 1 2 3 4 5 6 7 8 9…" at bounding box center [1051, 519] width 139 height 123
click at [1113, 473] on button "button" at bounding box center [1106, 473] width 17 height 17
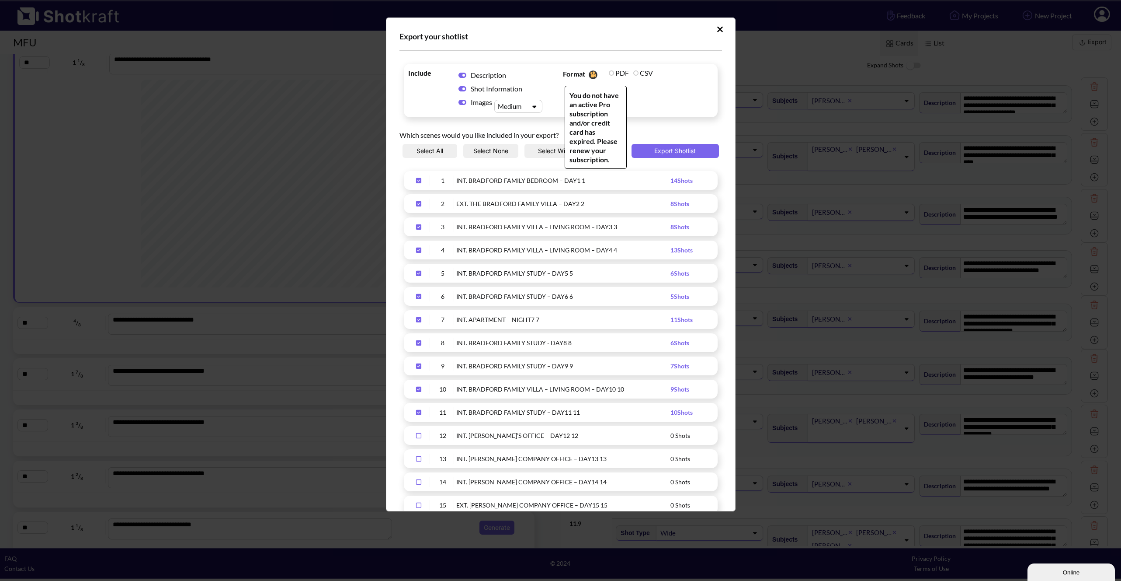
click at [634, 72] on label "CSV" at bounding box center [643, 73] width 20 height 8
click at [693, 98] on span "Format You do not have an active Pro subscription and/or credit card has expire…" at bounding box center [638, 90] width 155 height 49
click at [713, 34] on button "Upload Script" at bounding box center [720, 29] width 15 height 14
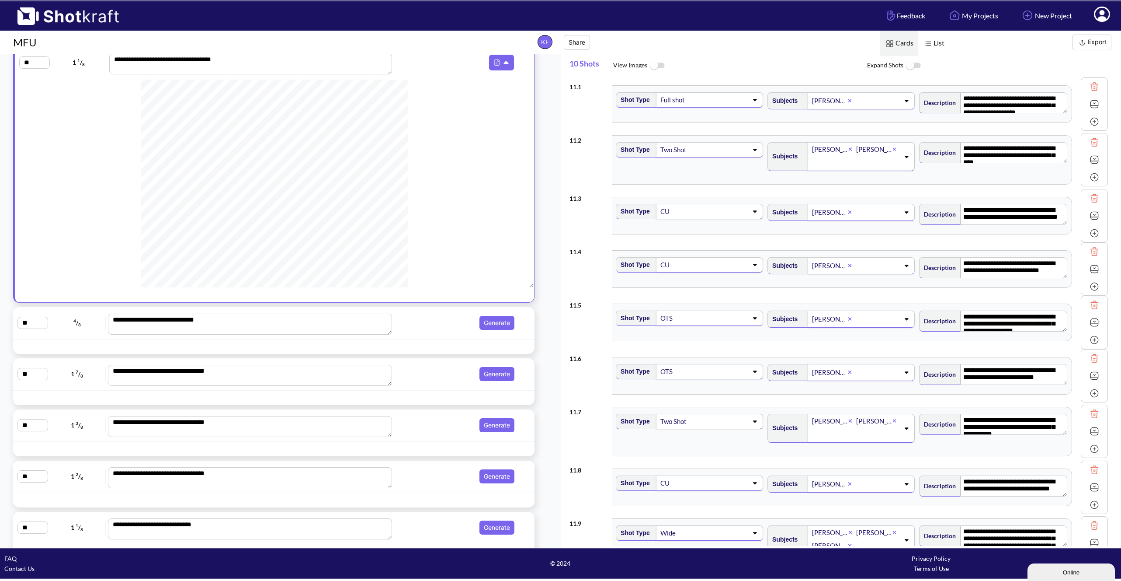
click at [1103, 11] on icon at bounding box center [1102, 15] width 9 height 10
click at [995, 56] on span "Expand Shots" at bounding box center [994, 65] width 254 height 19
click span "List Cards"
click span "Expand Shots"
click link "My Profile"
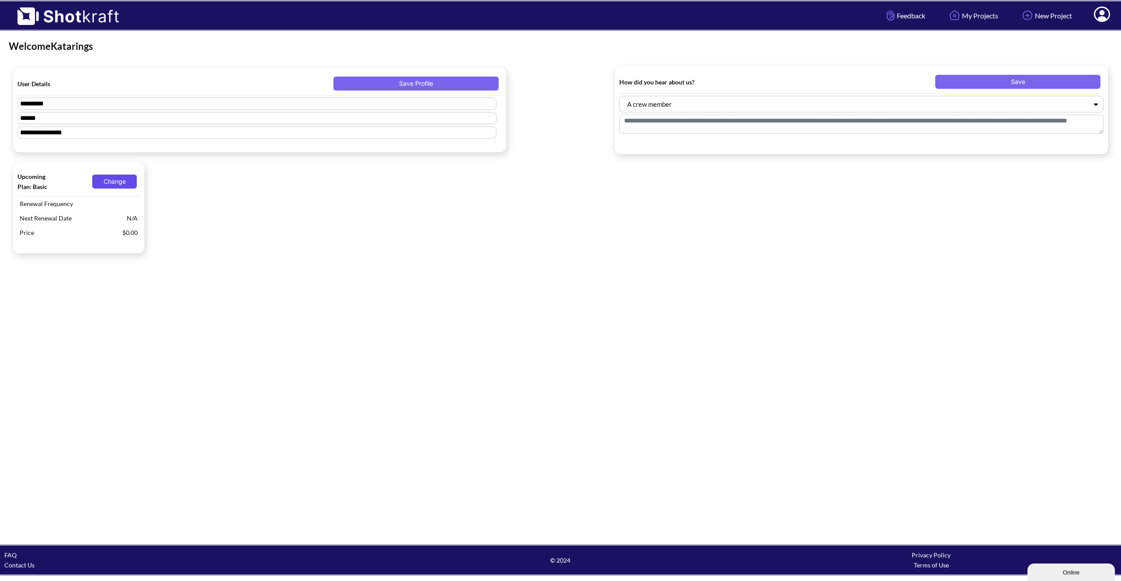
click at [119, 186] on button "Change" at bounding box center [114, 181] width 45 height 14
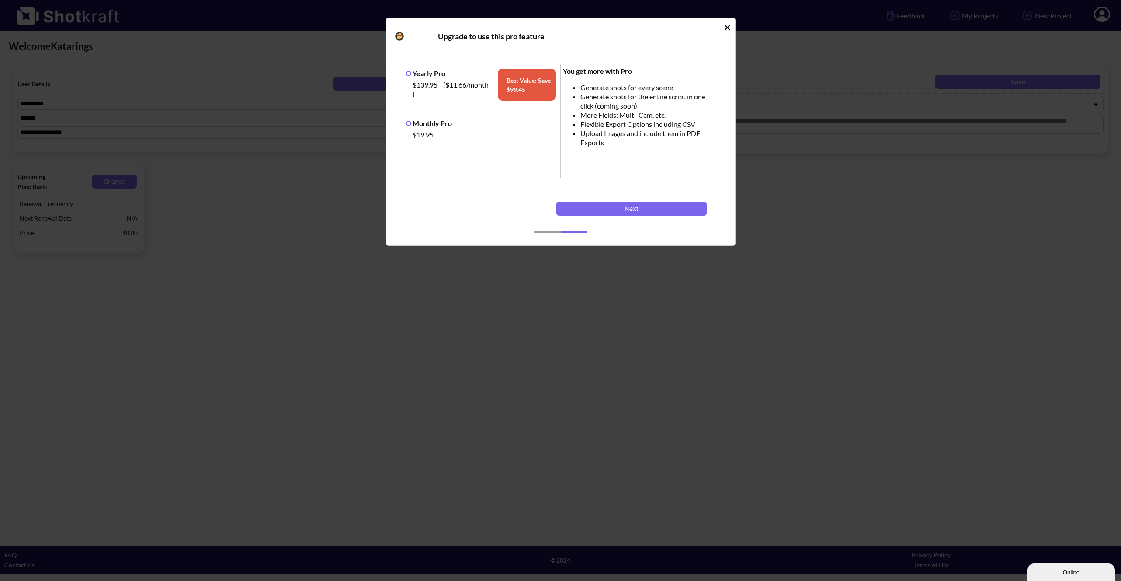
click at [407, 125] on label "Monthly Pro" at bounding box center [429, 123] width 46 height 8
click at [689, 208] on button "Next" at bounding box center [632, 209] width 150 height 14
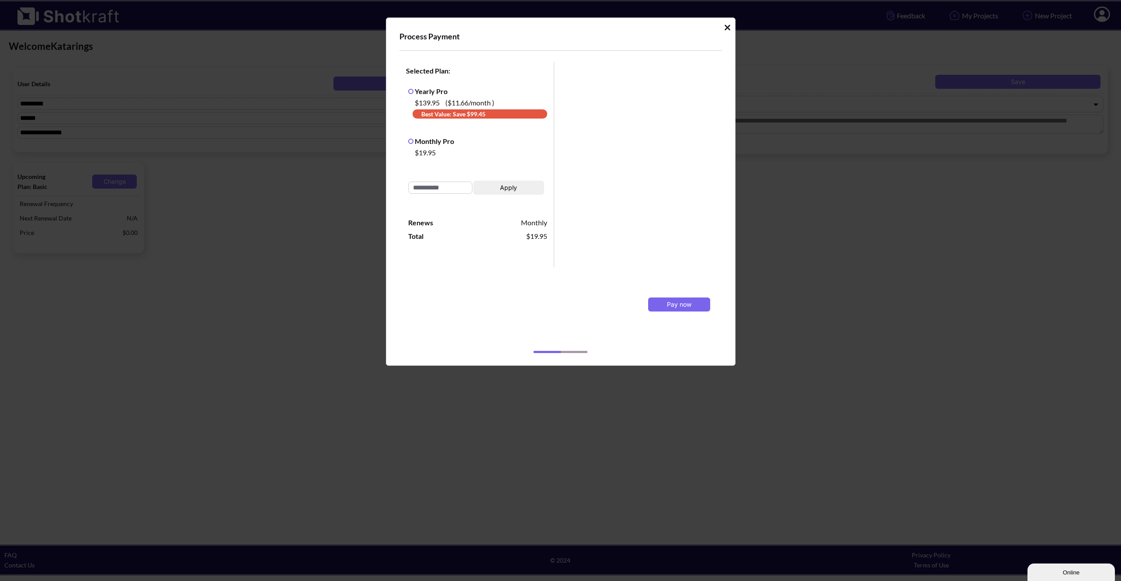
click at [729, 29] on icon "Idle Modal" at bounding box center [728, 27] width 6 height 6
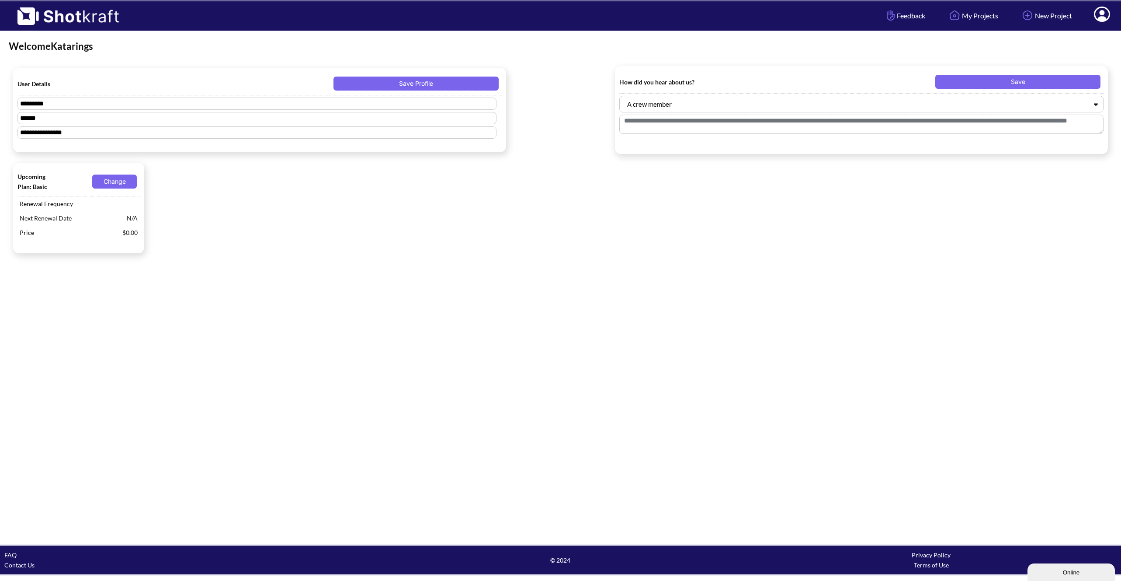
click at [1110, 13] on icon at bounding box center [1102, 14] width 16 height 15
click at [56, 17] on img at bounding box center [64, 13] width 128 height 24
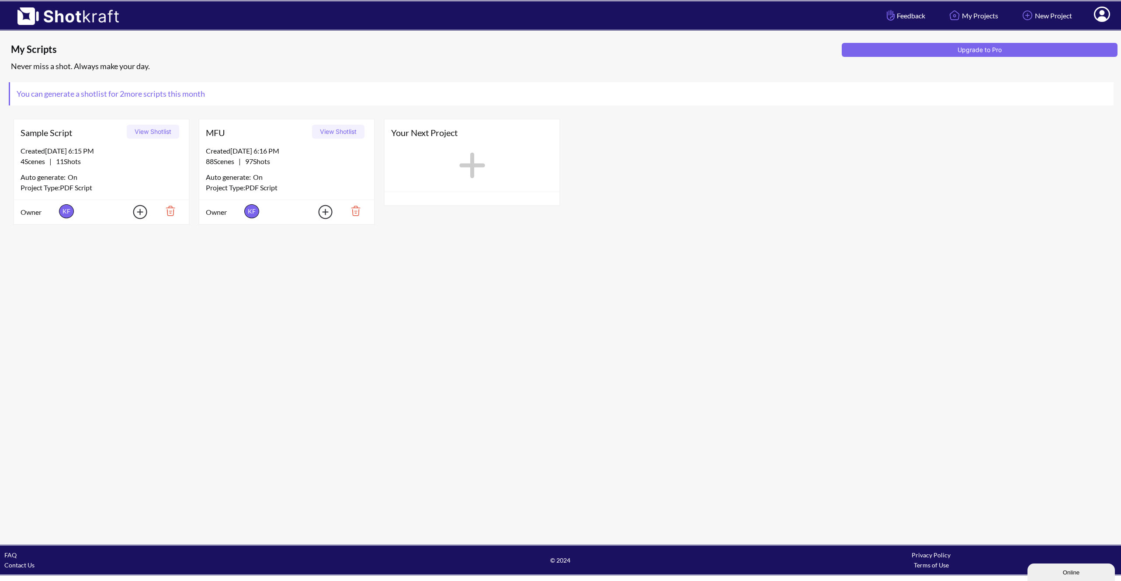
click at [216, 136] on span "MFU" at bounding box center [257, 132] width 103 height 13
click at [330, 130] on button "View Shotlist" at bounding box center [338, 132] width 52 height 14
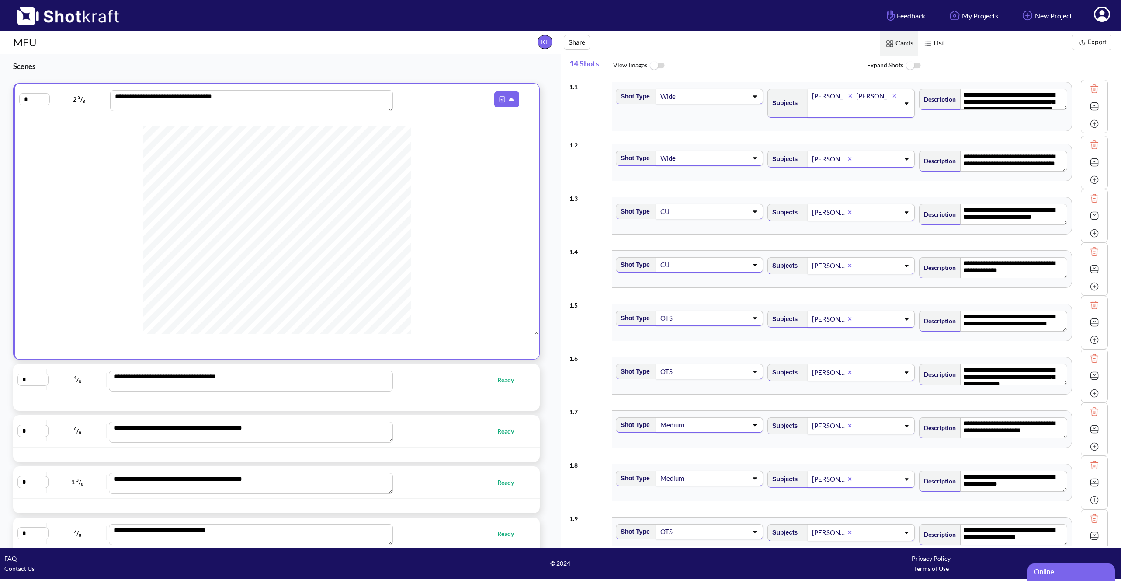
scroll to position [702, 0]
